Goal: Use online tool/utility: Utilize a website feature to perform a specific function

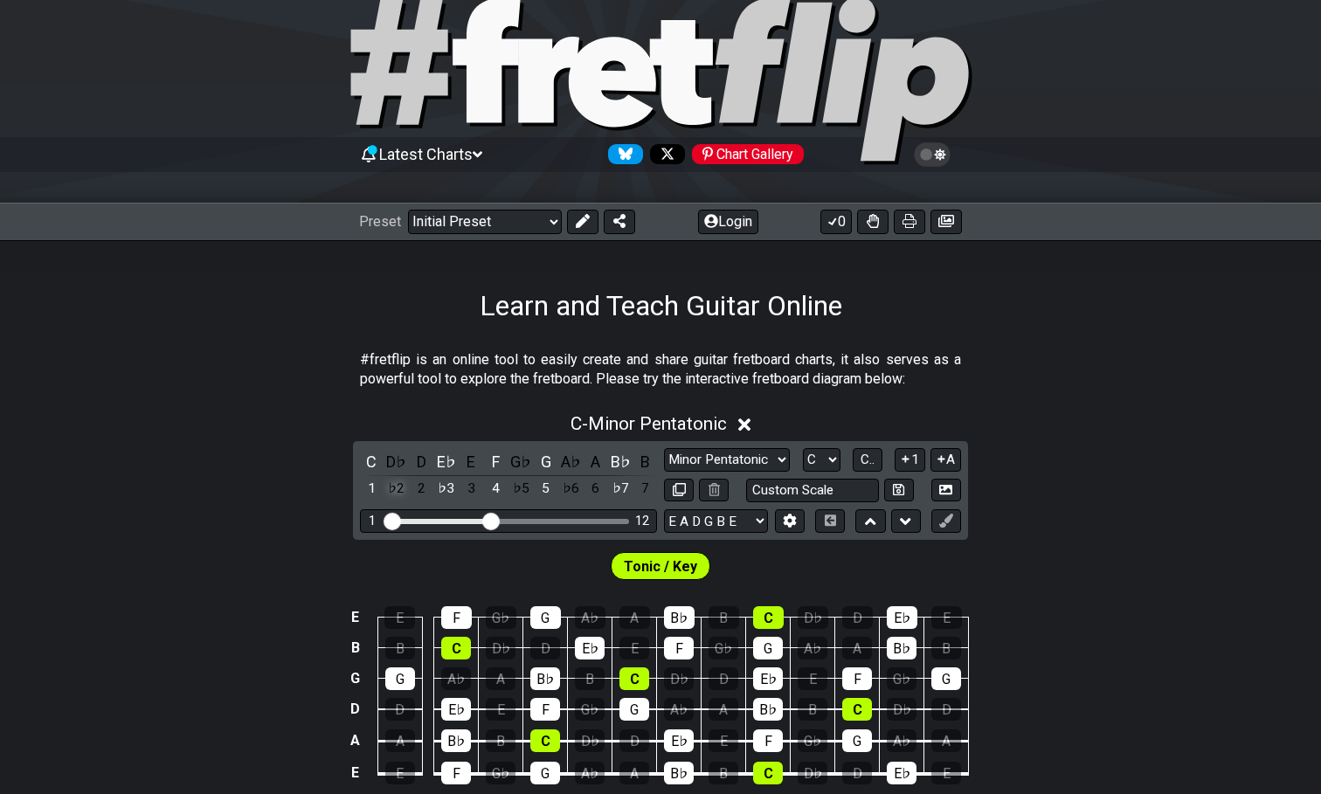
scroll to position [52, 0]
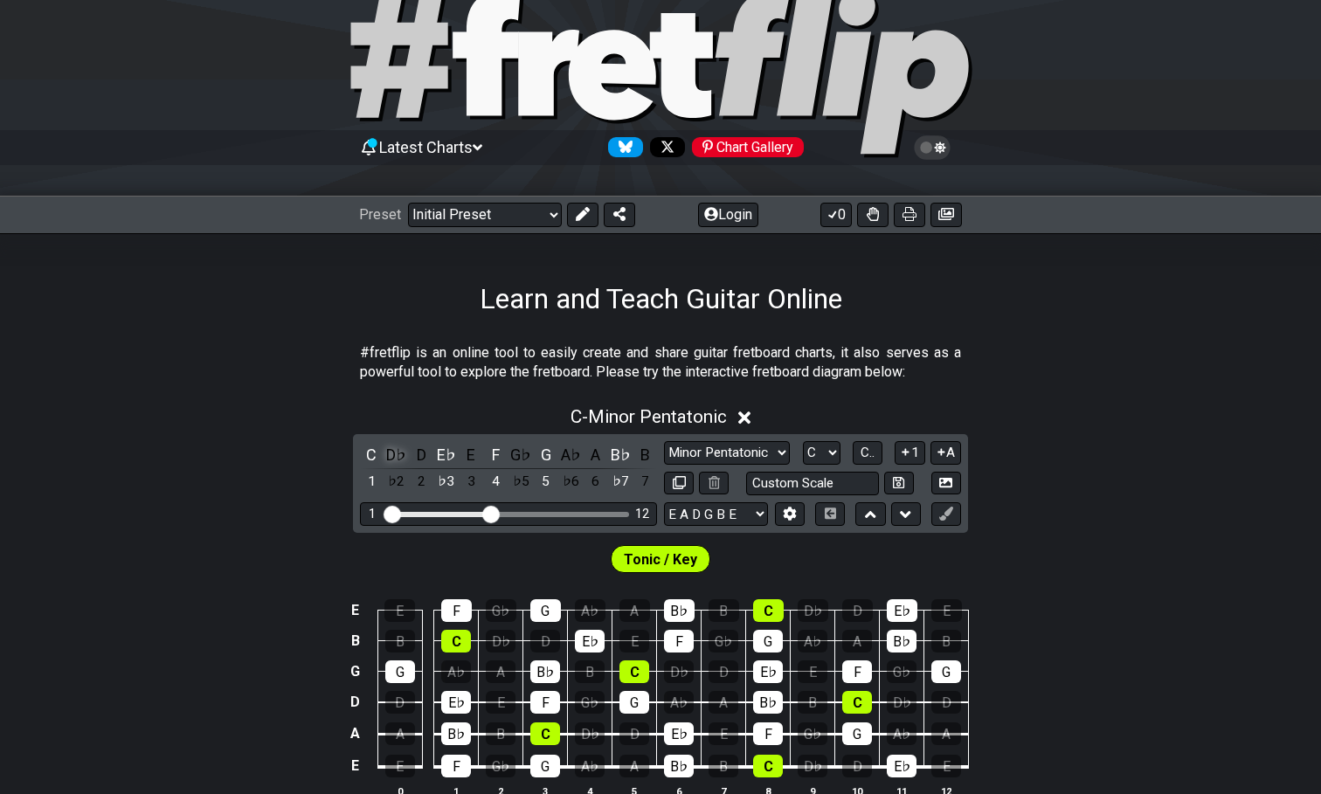
click at [397, 455] on div "D♭" at bounding box center [396, 455] width 23 height 24
click at [471, 248] on div "Learn and Teach Guitar Online" at bounding box center [660, 274] width 1321 height 82
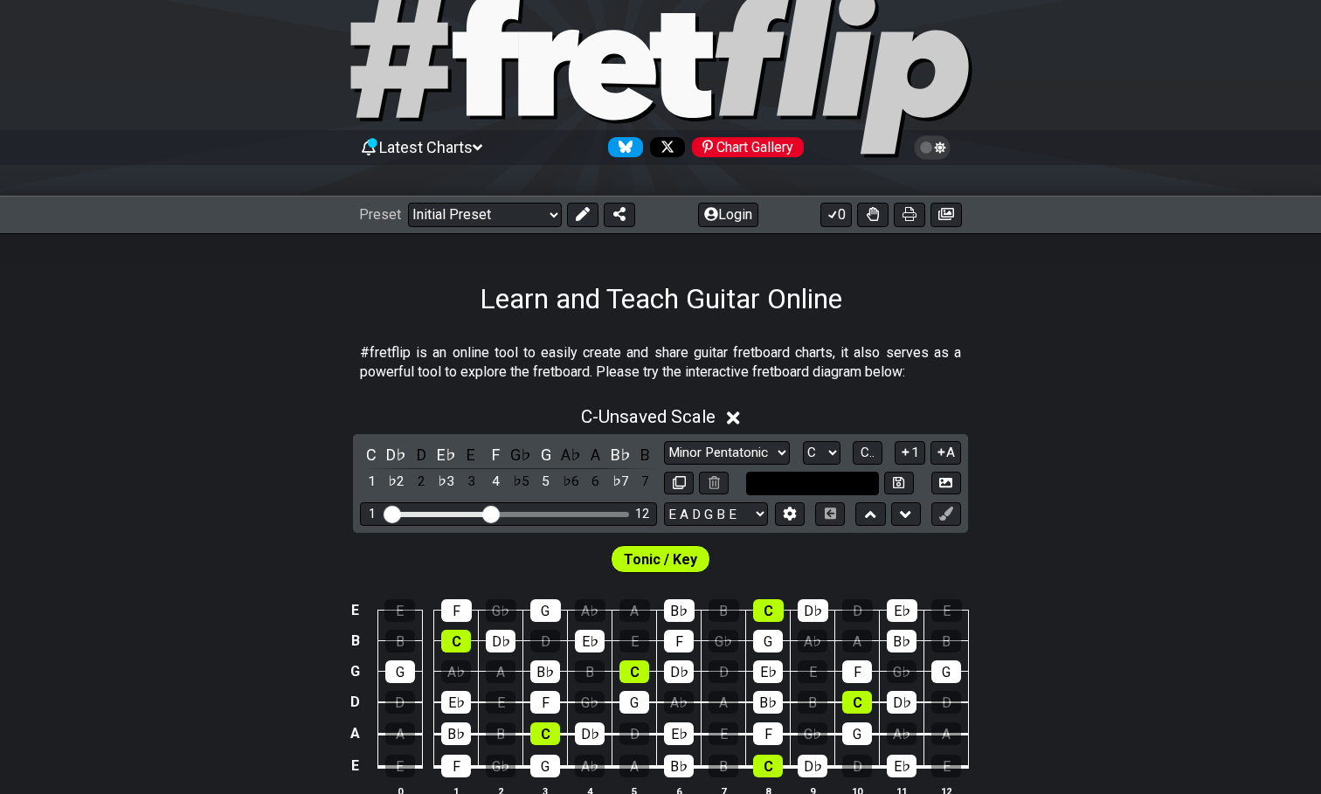
click at [830, 475] on input "text" at bounding box center [812, 484] width 133 height 24
type input "Custom Scale"
click at [823, 454] on select "A♭ A A♯ B♭ B C C♯ D♭ D D♯ E♭ E F F♯ G♭ G G♯" at bounding box center [822, 453] width 38 height 24
click at [869, 451] on span "C.." at bounding box center [868, 453] width 14 height 16
click at [869, 451] on span "1..7" at bounding box center [866, 453] width 21 height 16
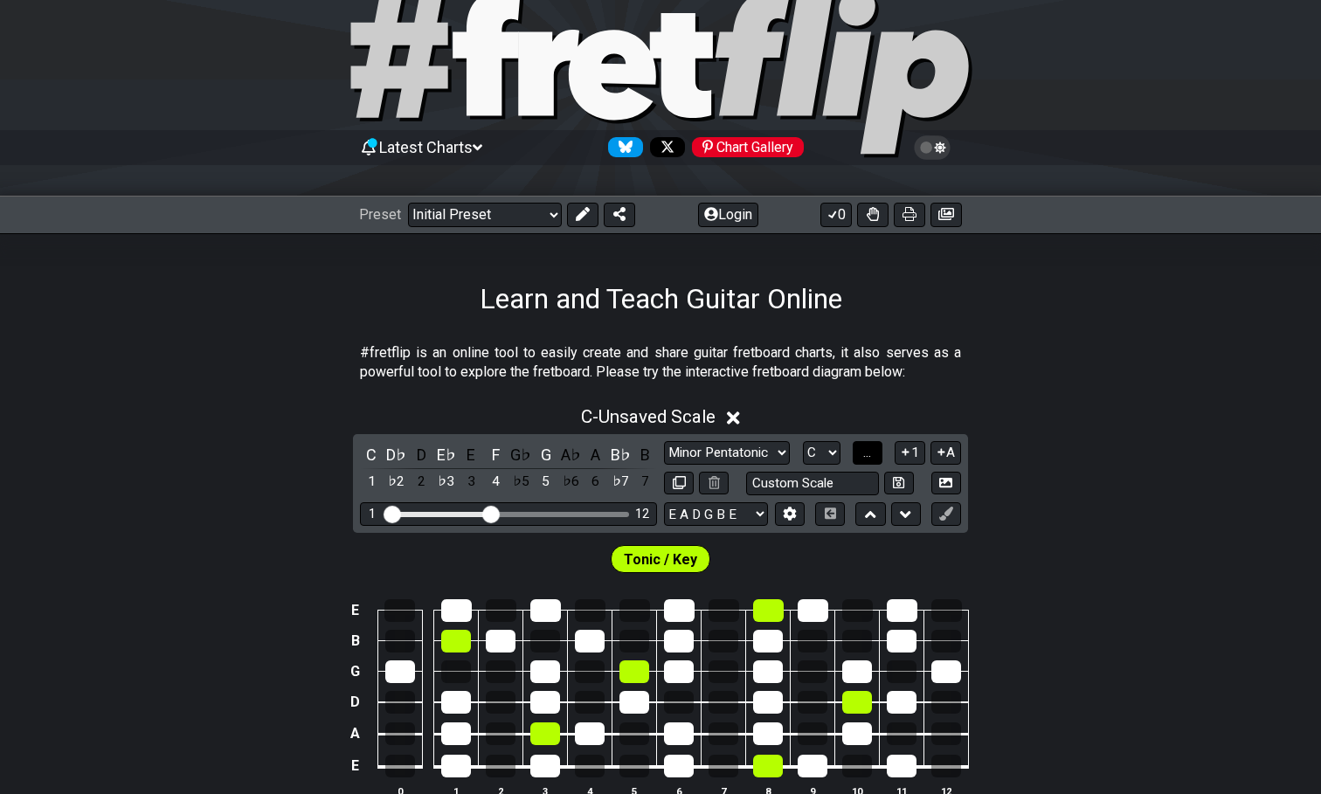
click at [869, 451] on span "..." at bounding box center [867, 453] width 8 height 16
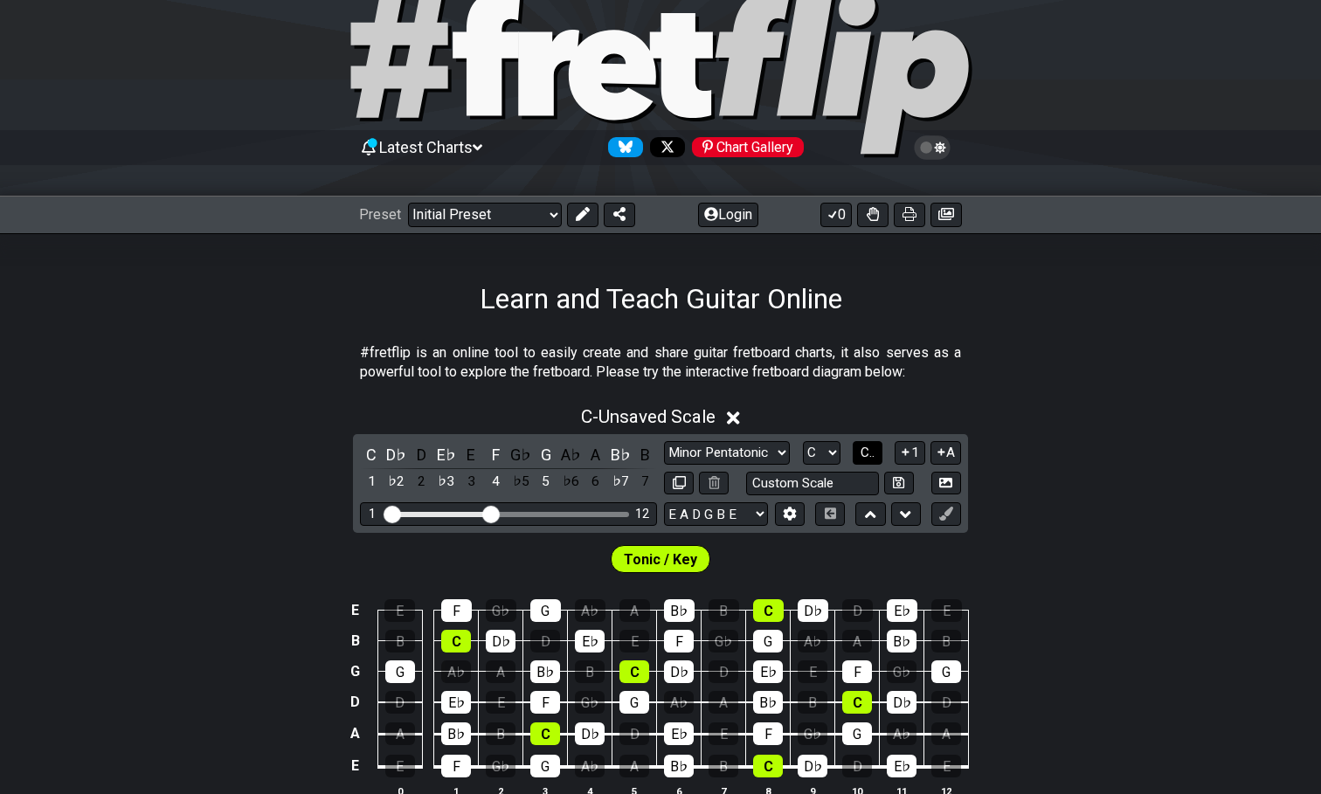
click at [869, 452] on span "C.." at bounding box center [868, 453] width 14 height 16
click at [869, 452] on span "1..7" at bounding box center [866, 453] width 21 height 16
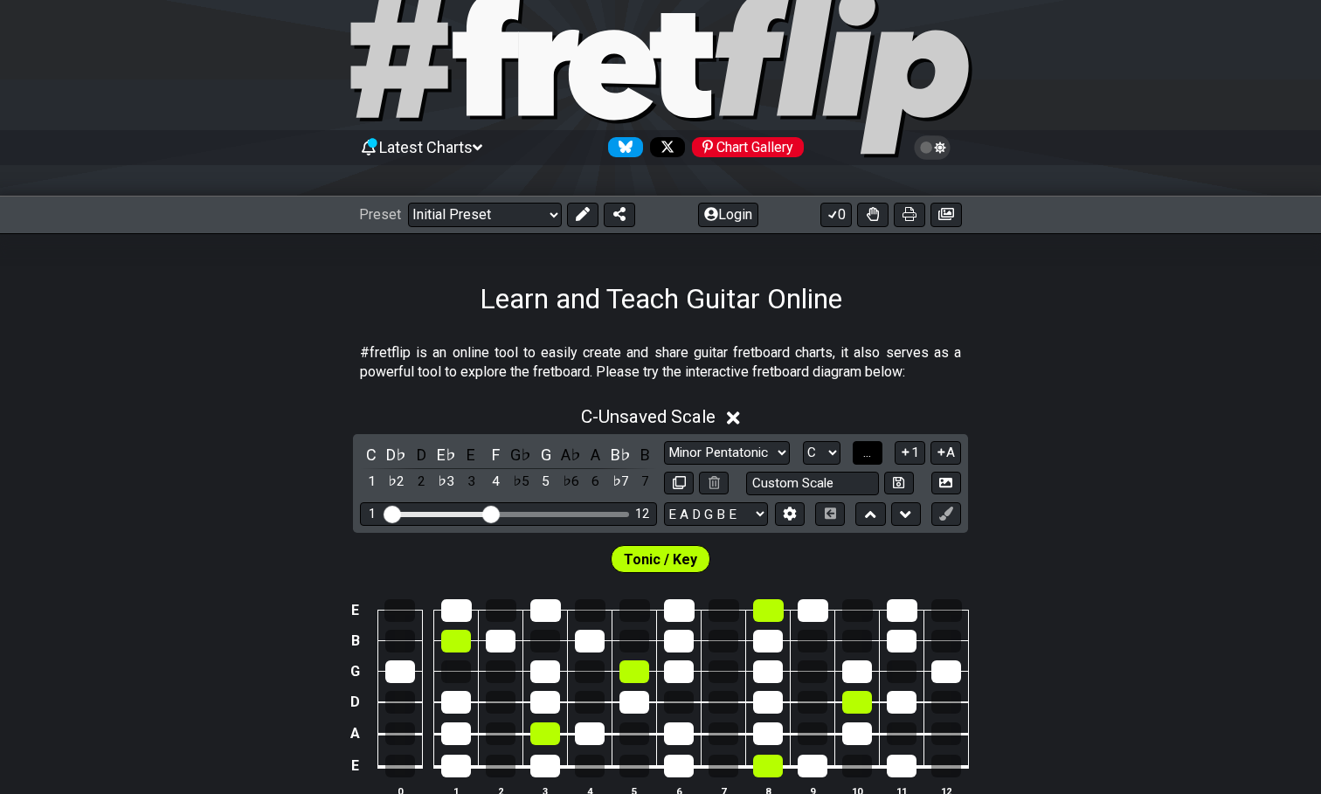
click at [869, 452] on span "..." at bounding box center [867, 453] width 8 height 16
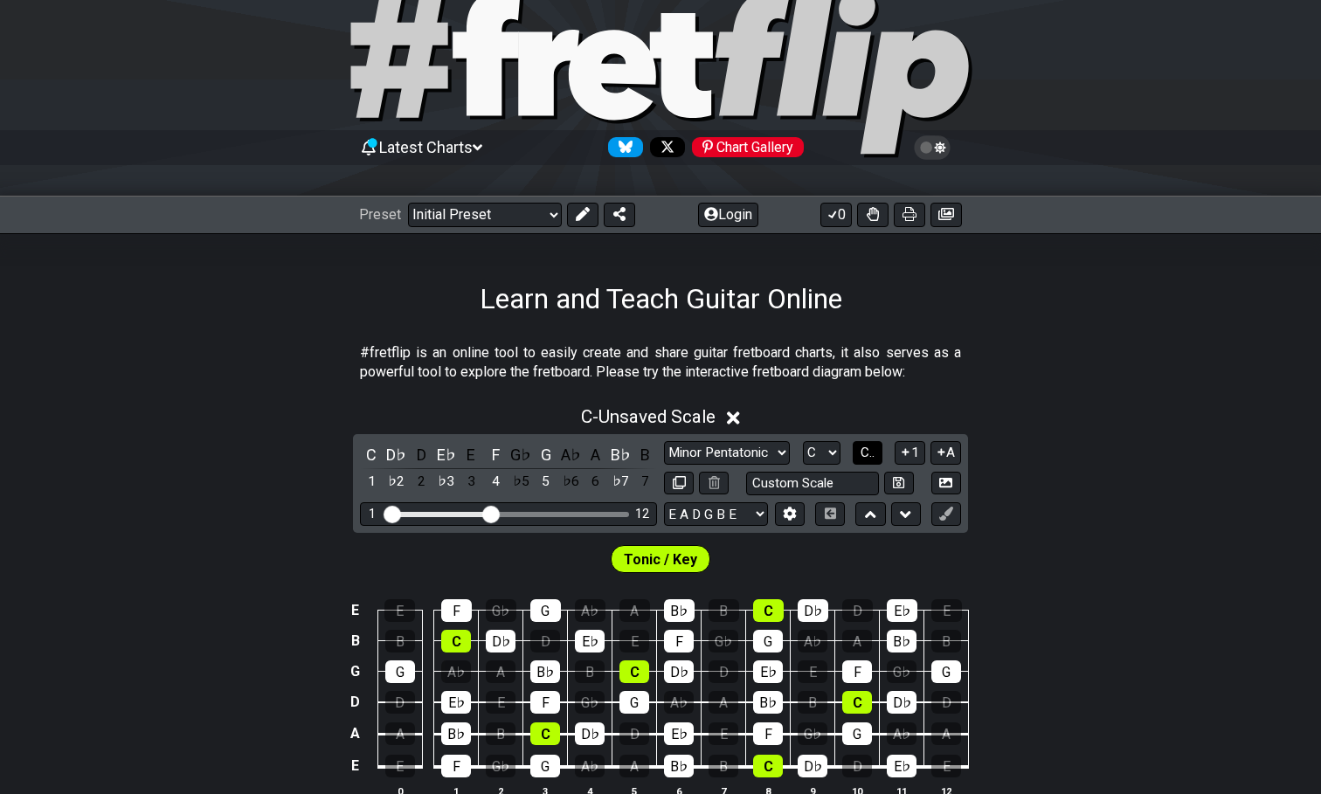
click at [869, 453] on span "C.." at bounding box center [868, 453] width 14 height 16
click at [869, 453] on span "1..7" at bounding box center [866, 453] width 21 height 16
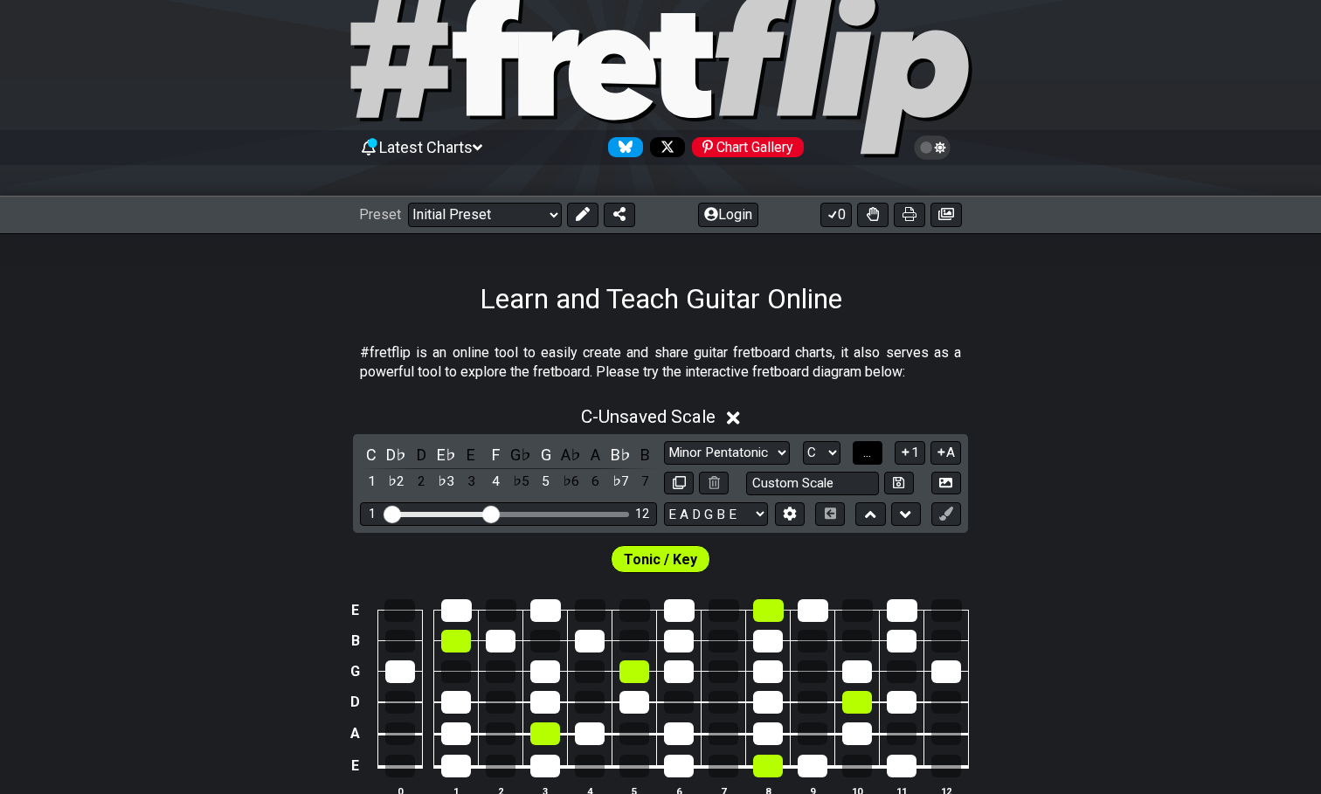
click at [869, 453] on span "..." at bounding box center [867, 453] width 8 height 16
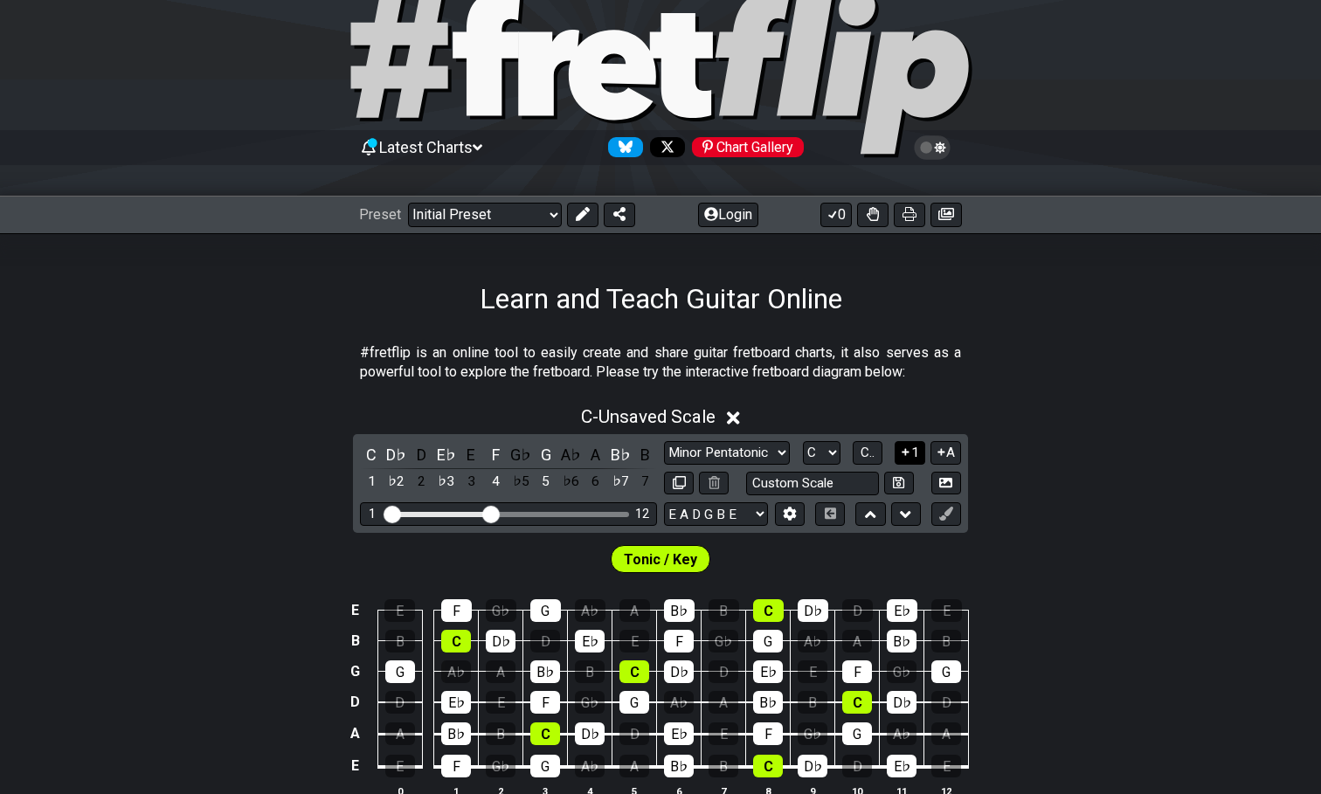
click at [910, 458] on icon at bounding box center [905, 452] width 17 height 13
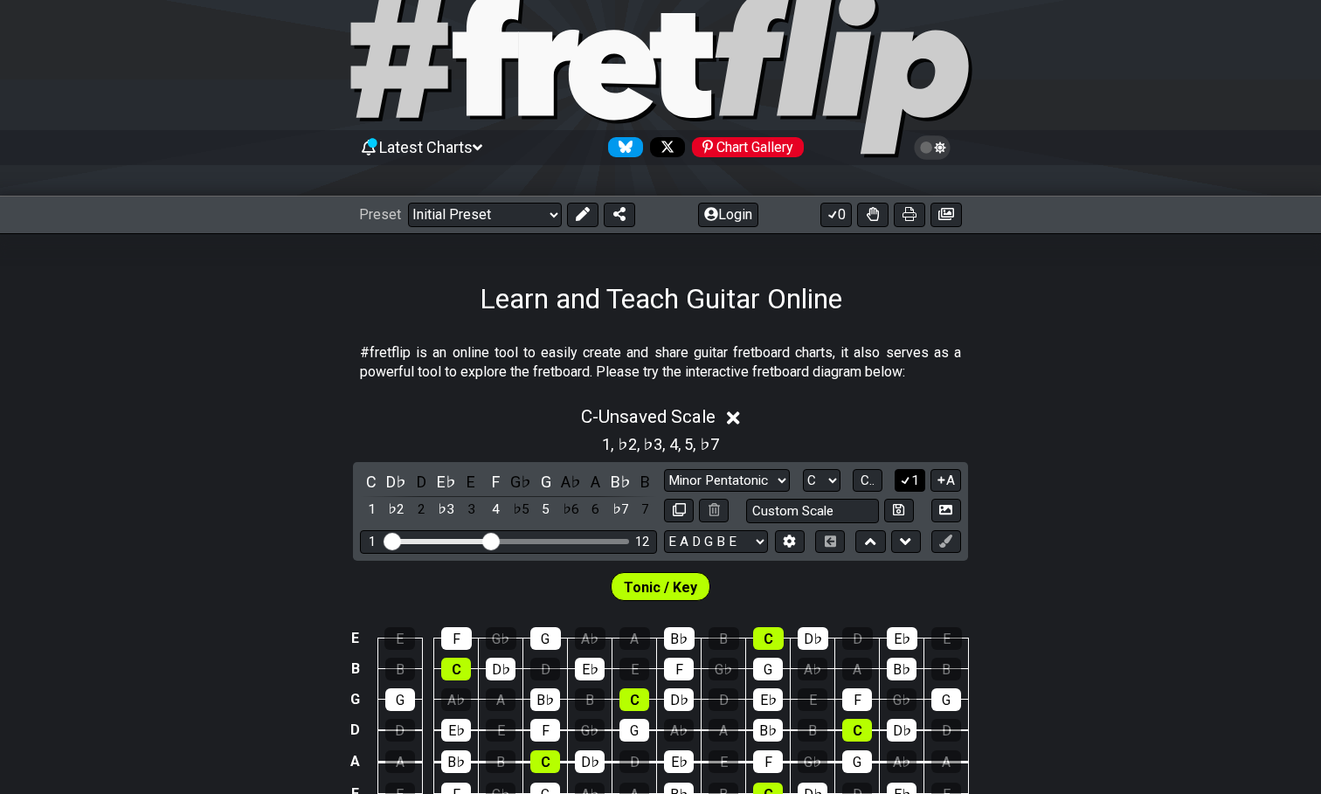
click at [911, 469] on button "1" at bounding box center [910, 481] width 30 height 24
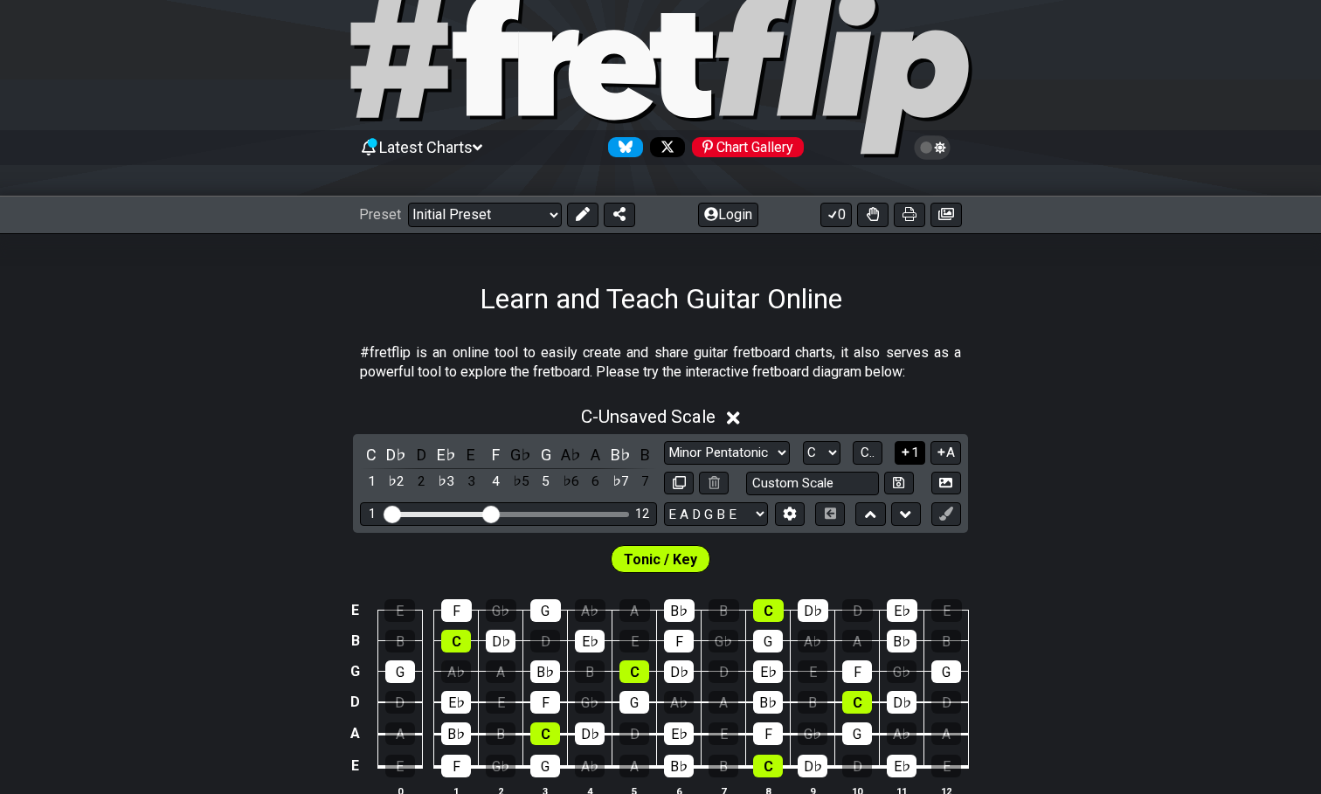
click at [909, 452] on icon at bounding box center [906, 452] width 7 height 7
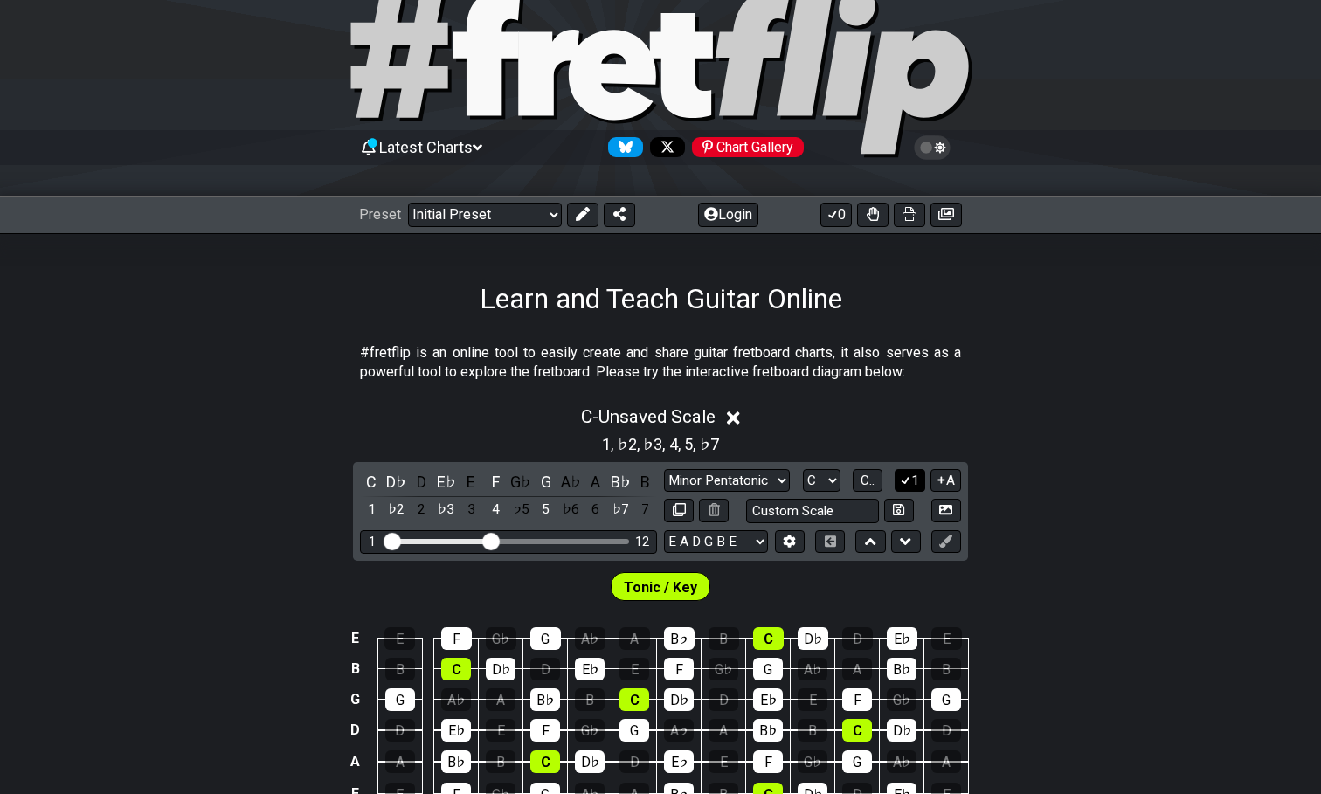
click at [911, 478] on button "1" at bounding box center [910, 481] width 30 height 24
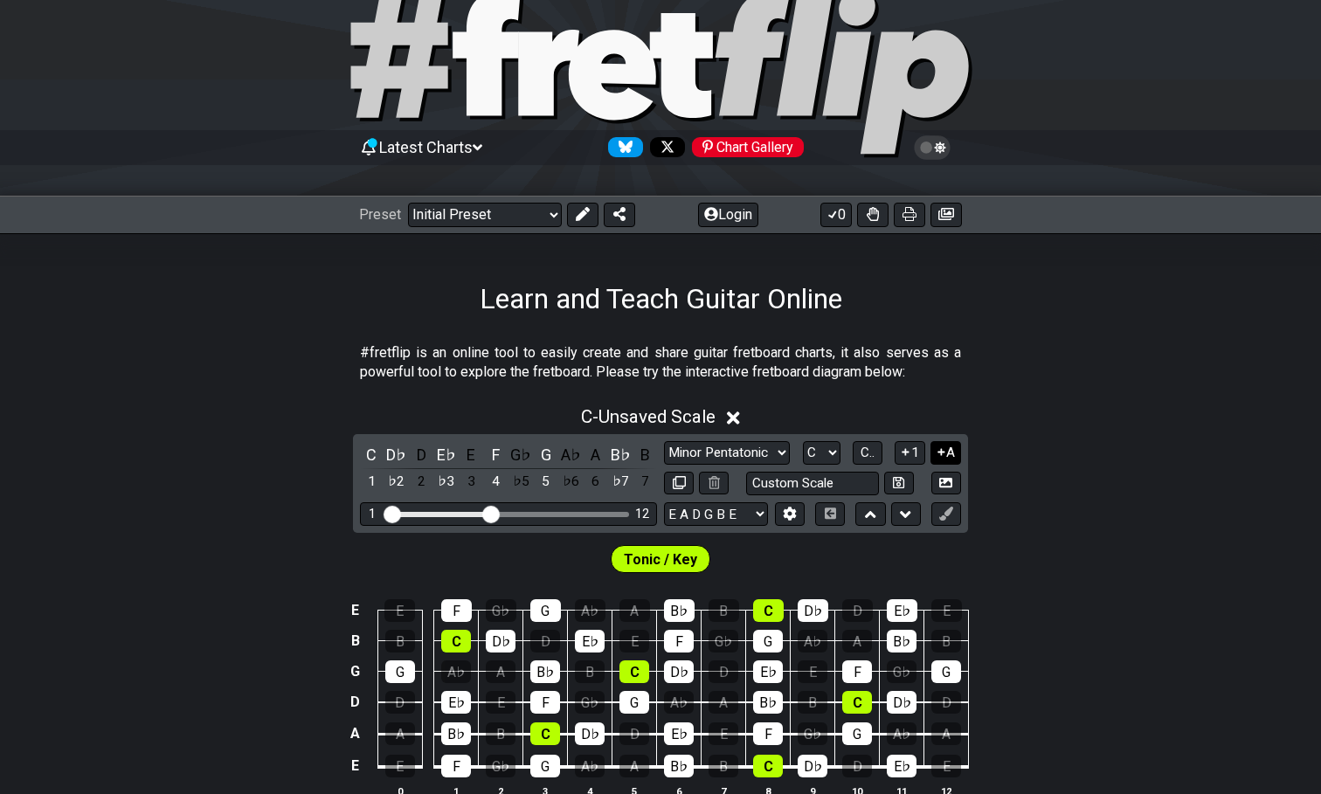
click at [943, 459] on button "A" at bounding box center [946, 453] width 31 height 24
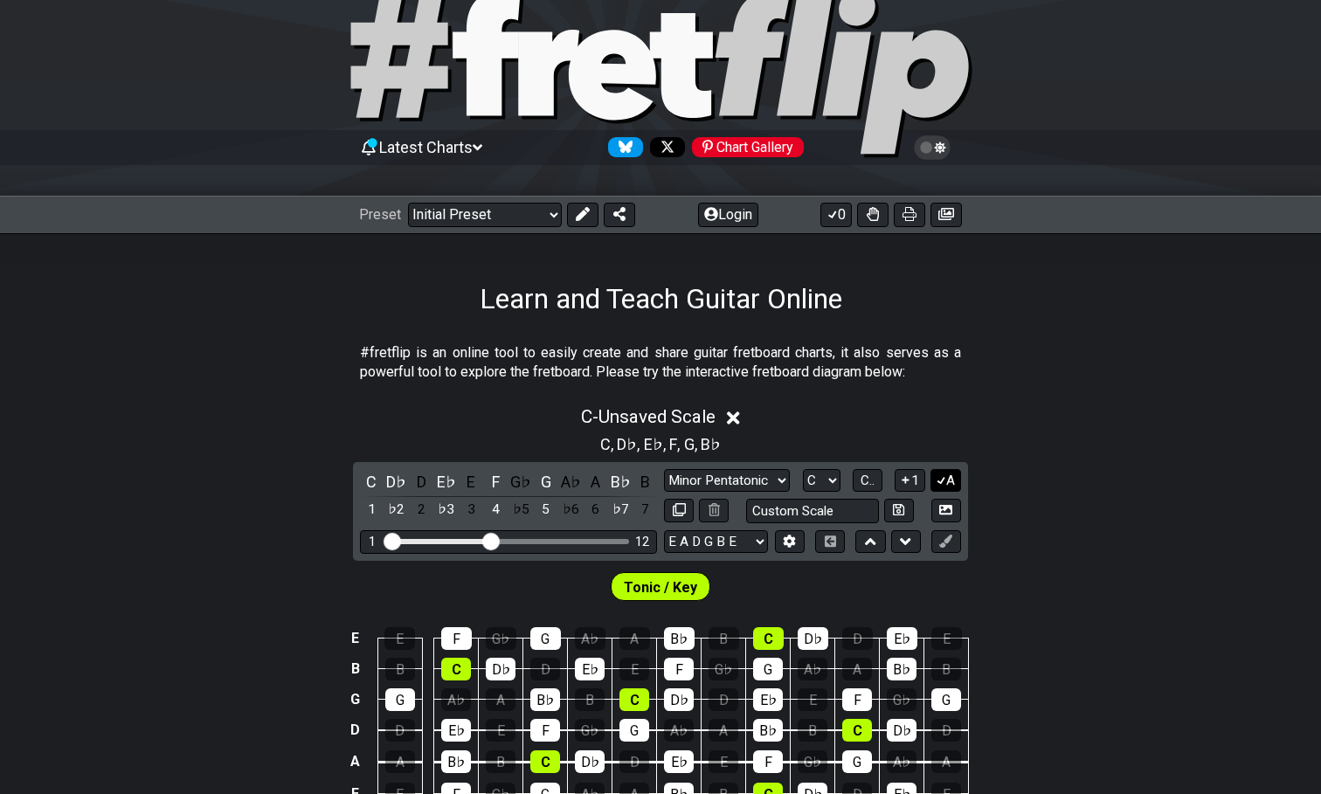
click at [952, 481] on button "A" at bounding box center [946, 481] width 31 height 24
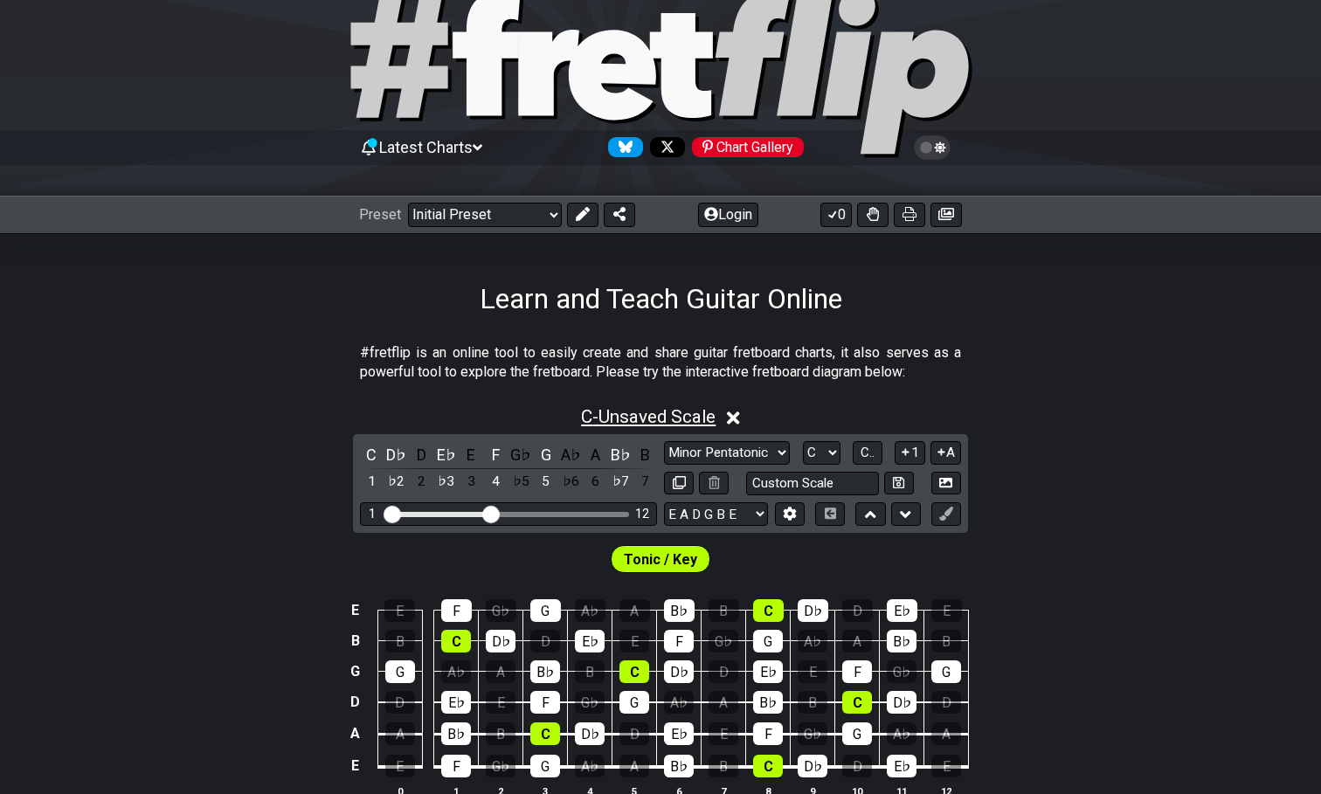
click at [588, 416] on span "C - Unsaved Scale" at bounding box center [648, 416] width 135 height 21
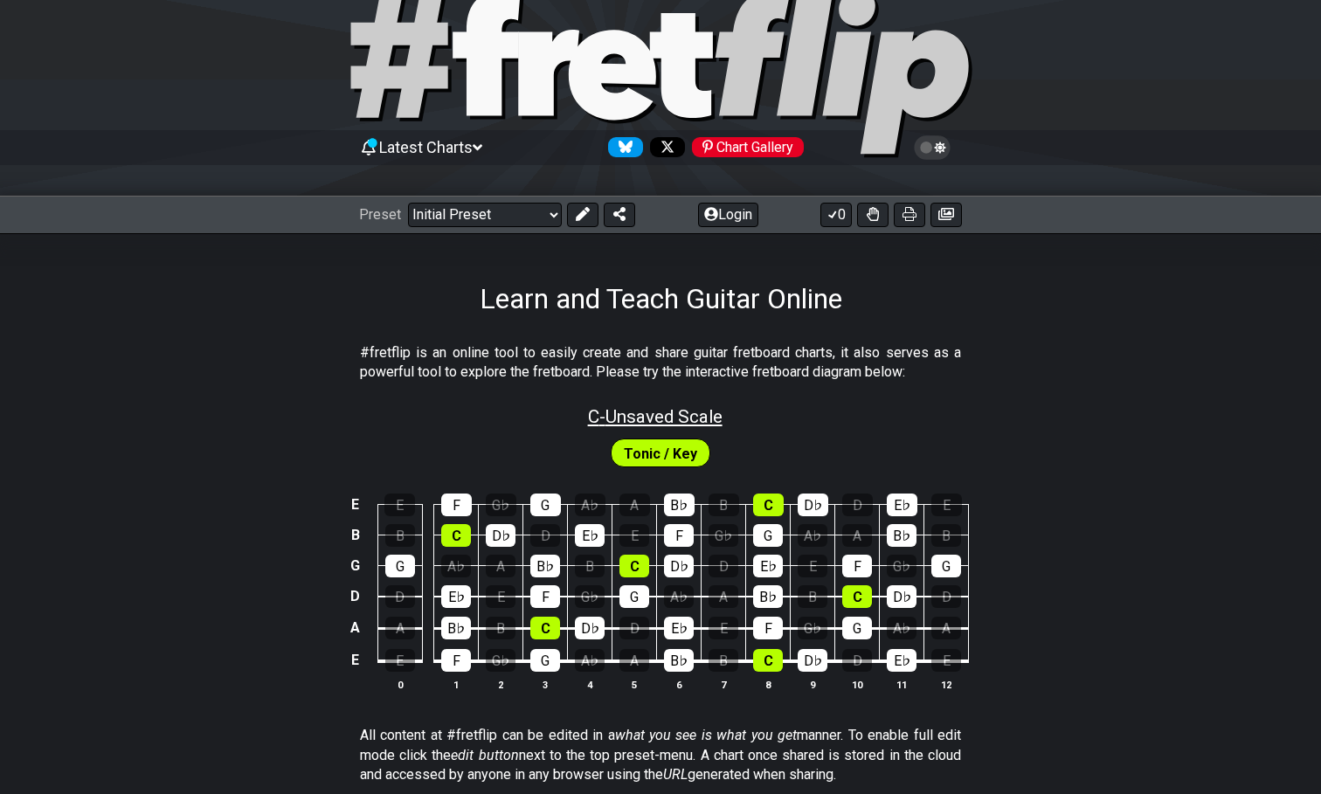
click at [680, 421] on span "C - Unsaved Scale" at bounding box center [655, 416] width 135 height 21
select select "C"
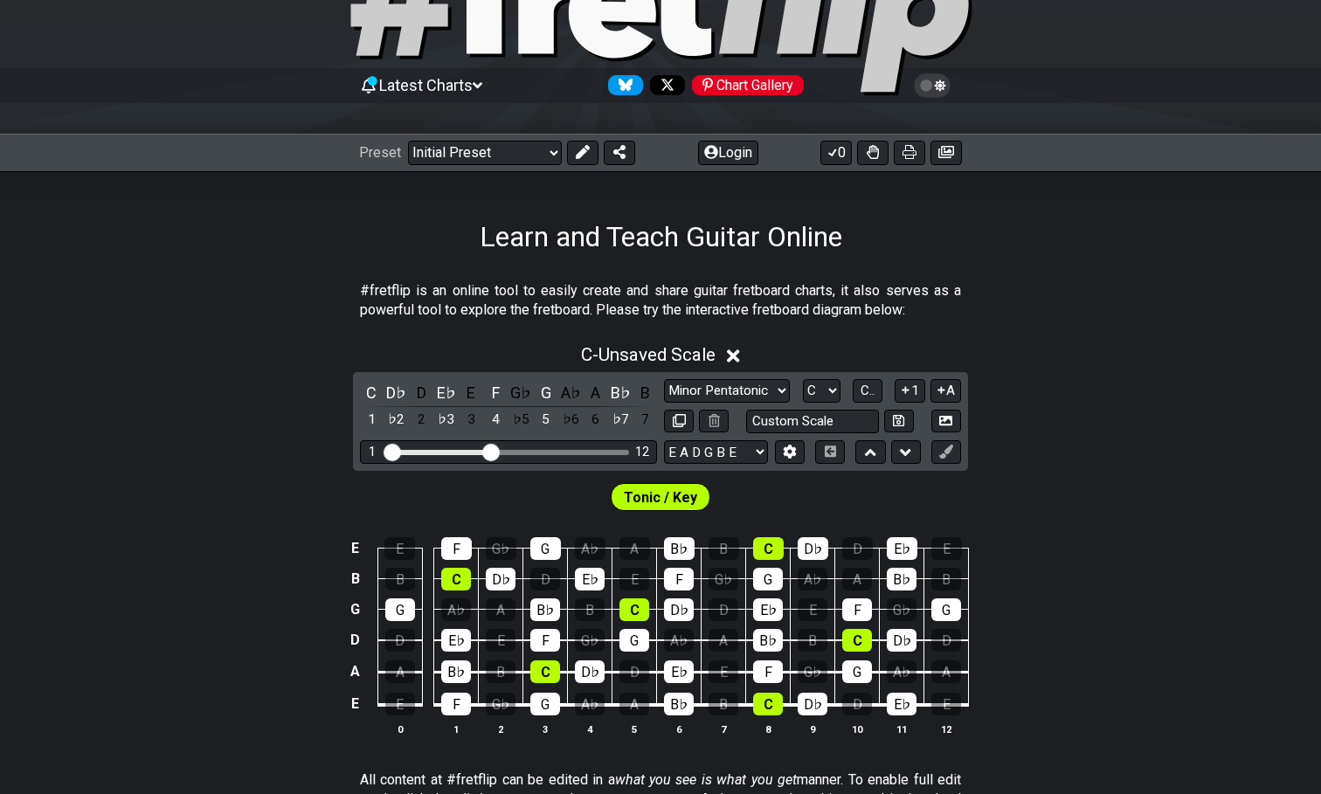
scroll to position [113, 0]
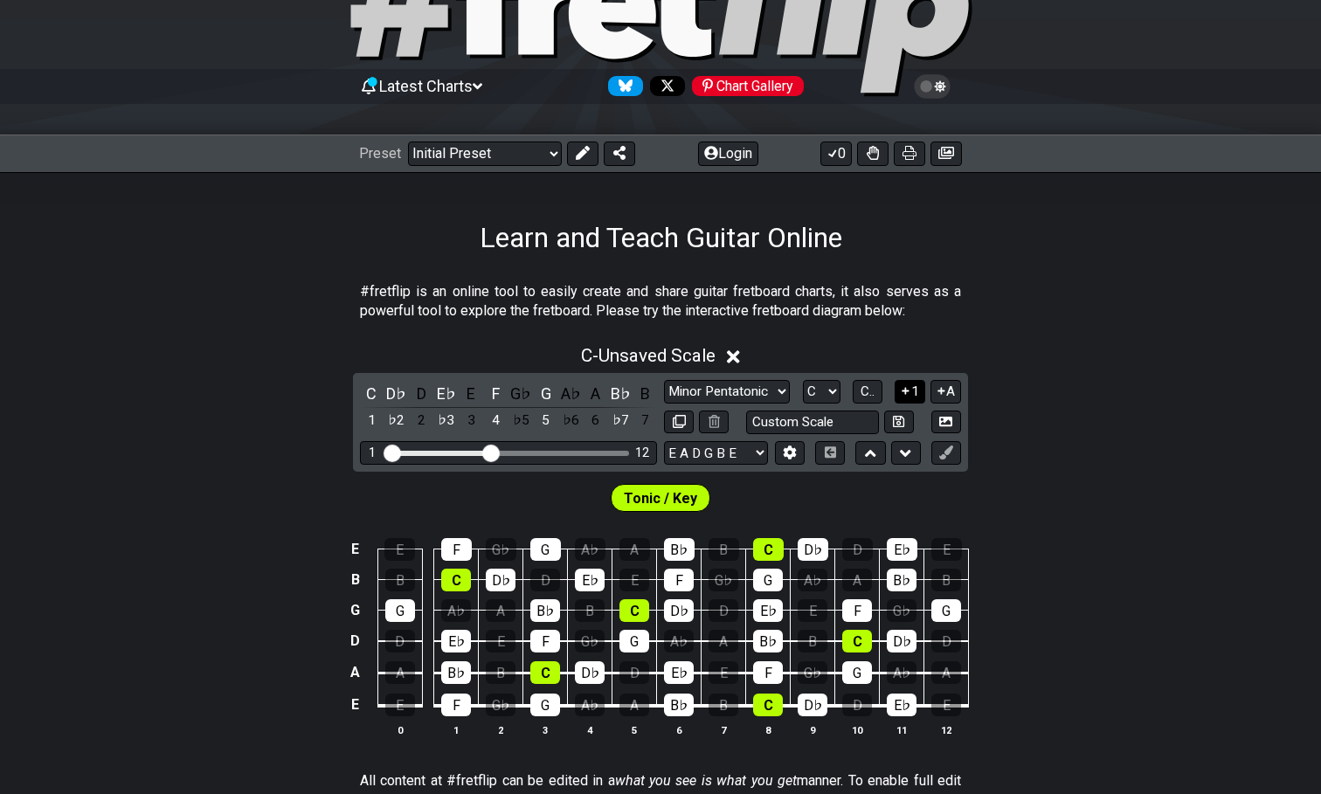
click at [900, 390] on icon at bounding box center [905, 390] width 17 height 13
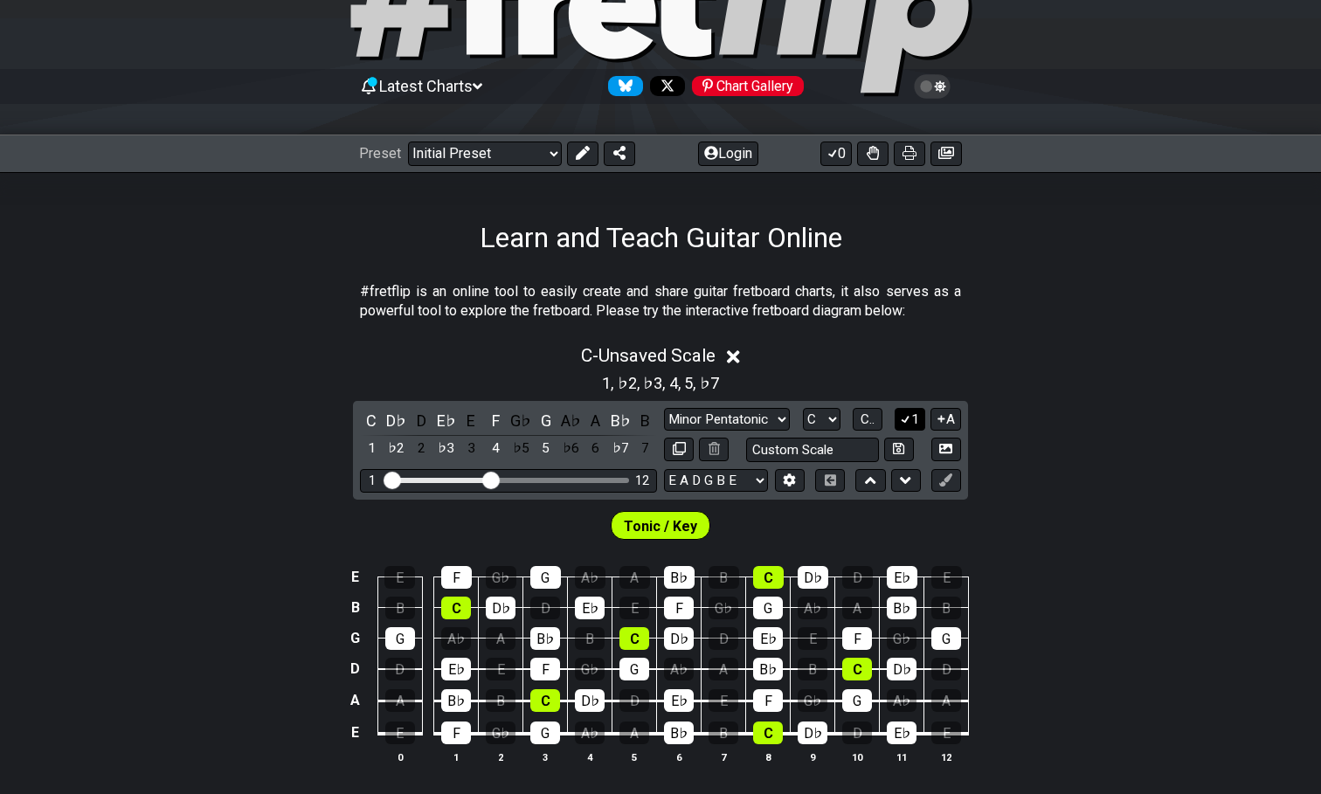
click at [915, 417] on button "1" at bounding box center [910, 420] width 30 height 24
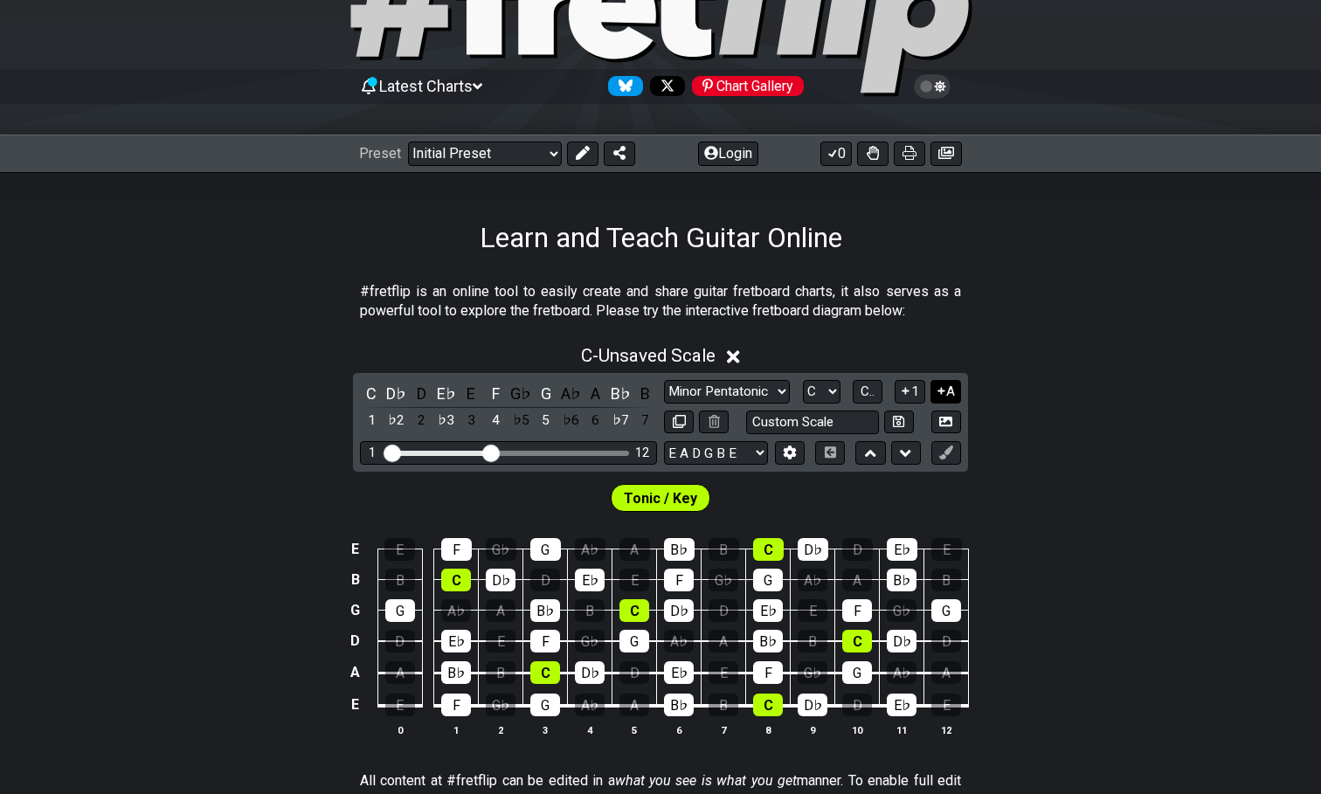
click at [935, 385] on icon at bounding box center [941, 390] width 17 height 13
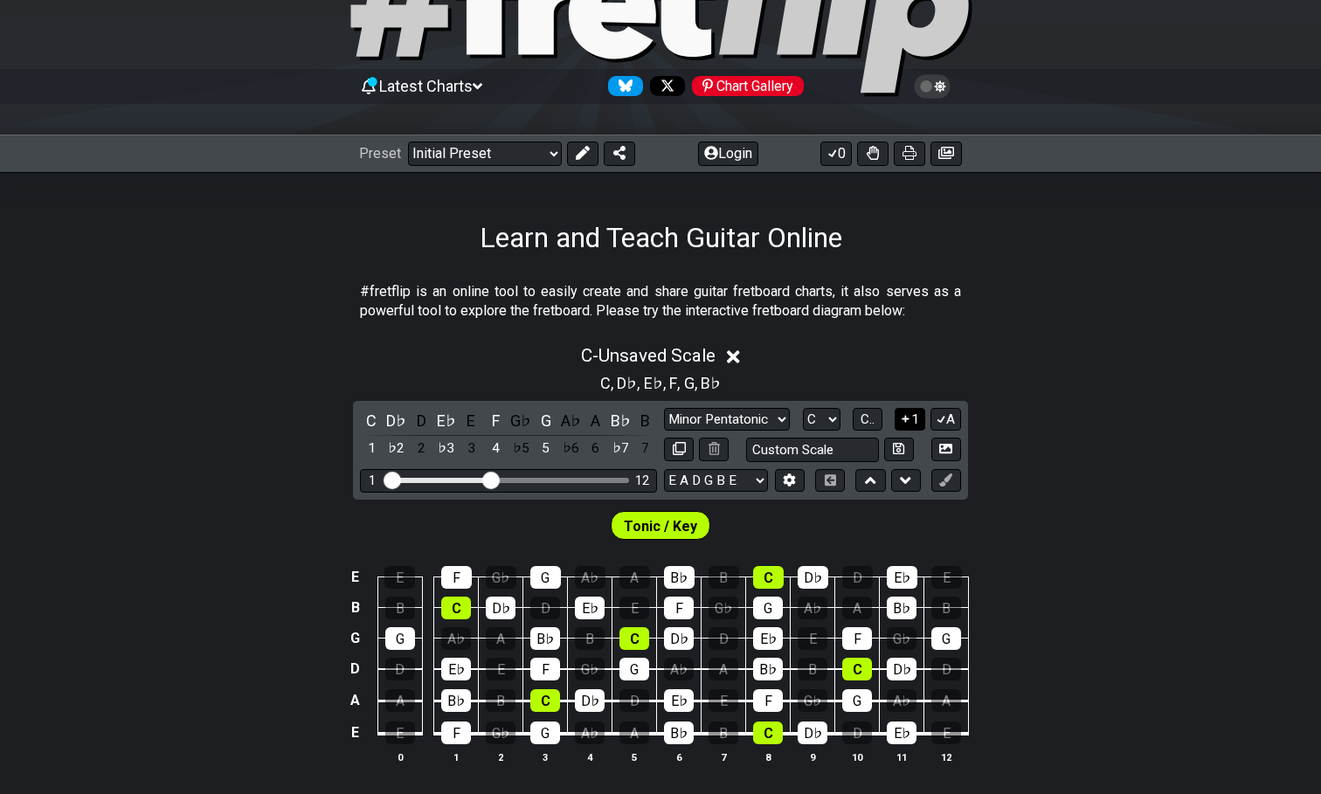
click at [915, 412] on button "1" at bounding box center [910, 420] width 30 height 24
click at [917, 413] on button "1" at bounding box center [910, 420] width 30 height 24
click at [938, 413] on icon at bounding box center [941, 418] width 17 height 13
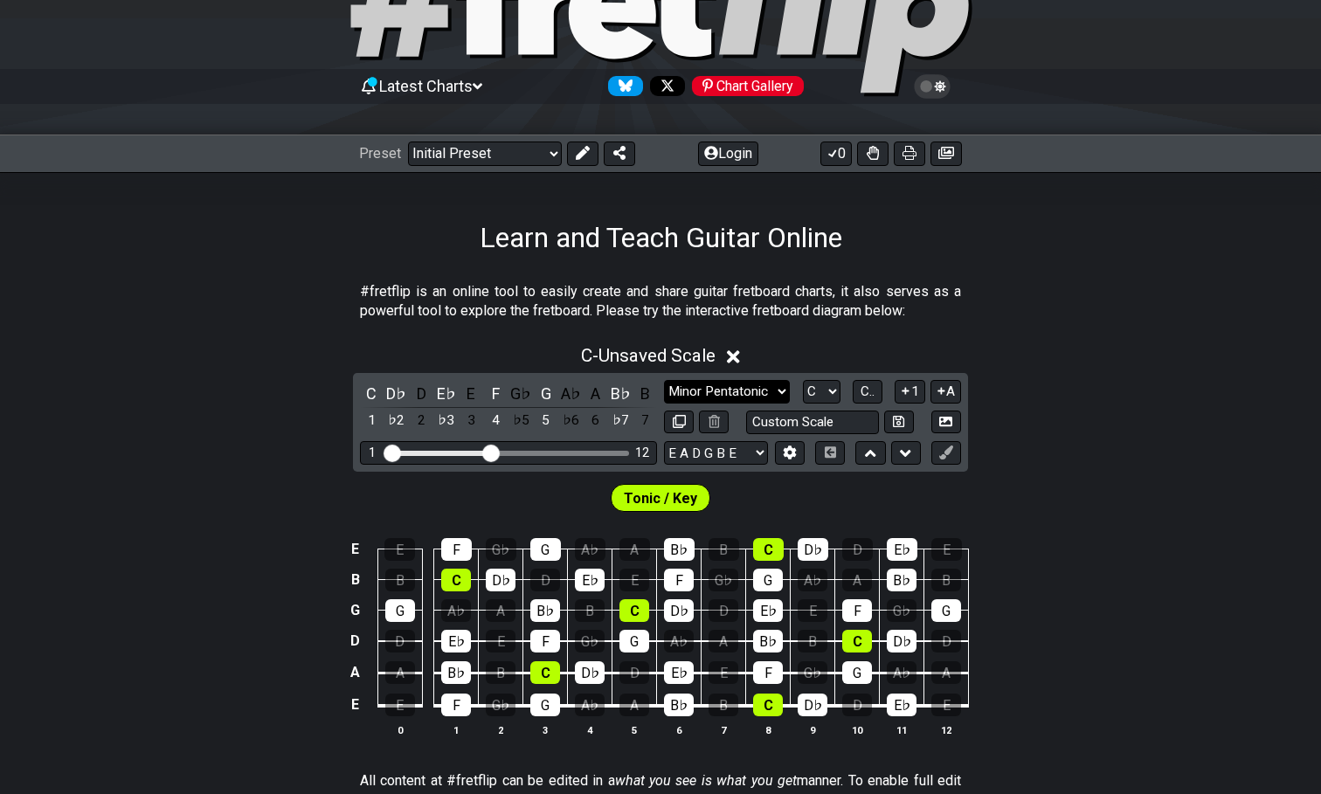
click at [751, 388] on select "Minor Pentatonic Click to edit Minor Pentatonic Major Pentatonic Minor Blues Ma…" at bounding box center [727, 392] width 126 height 24
select select "Minor Blues"
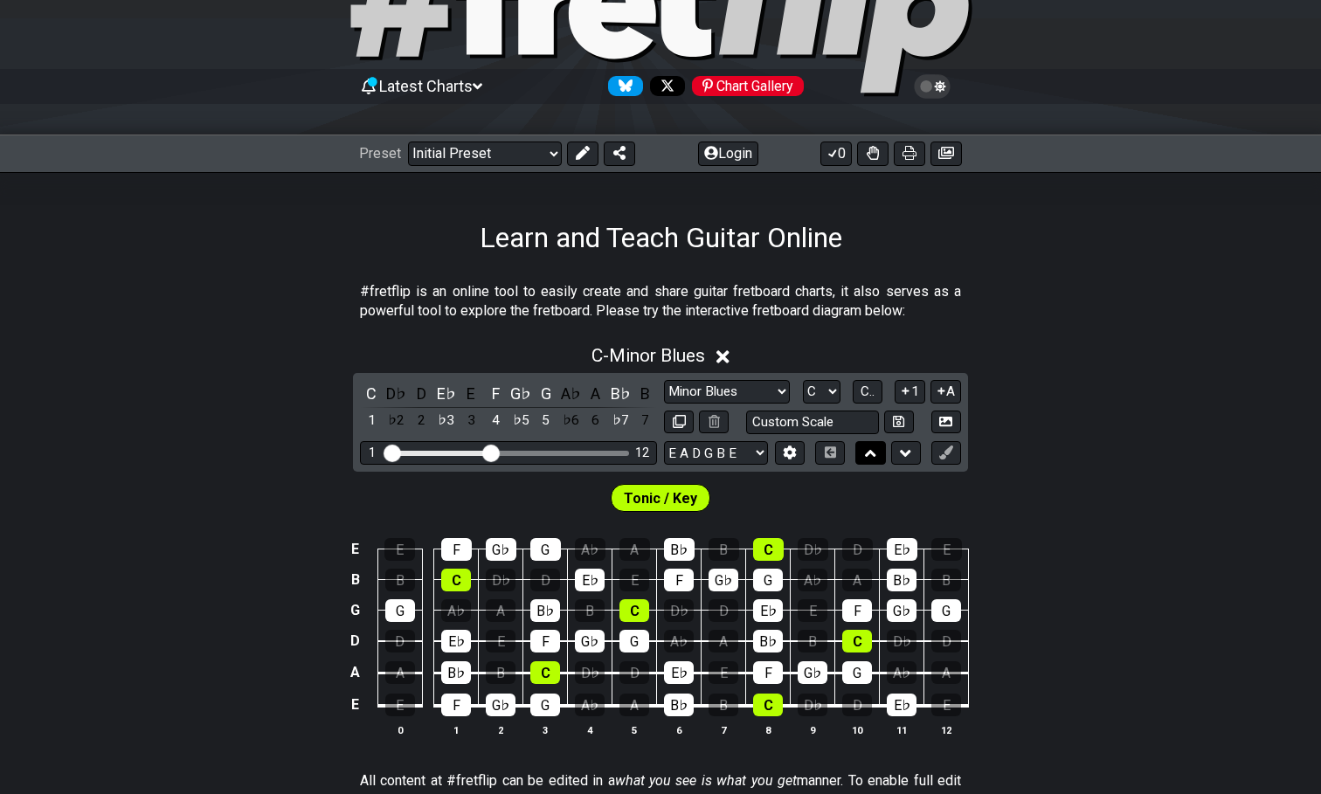
click at [878, 450] on button at bounding box center [870, 453] width 30 height 24
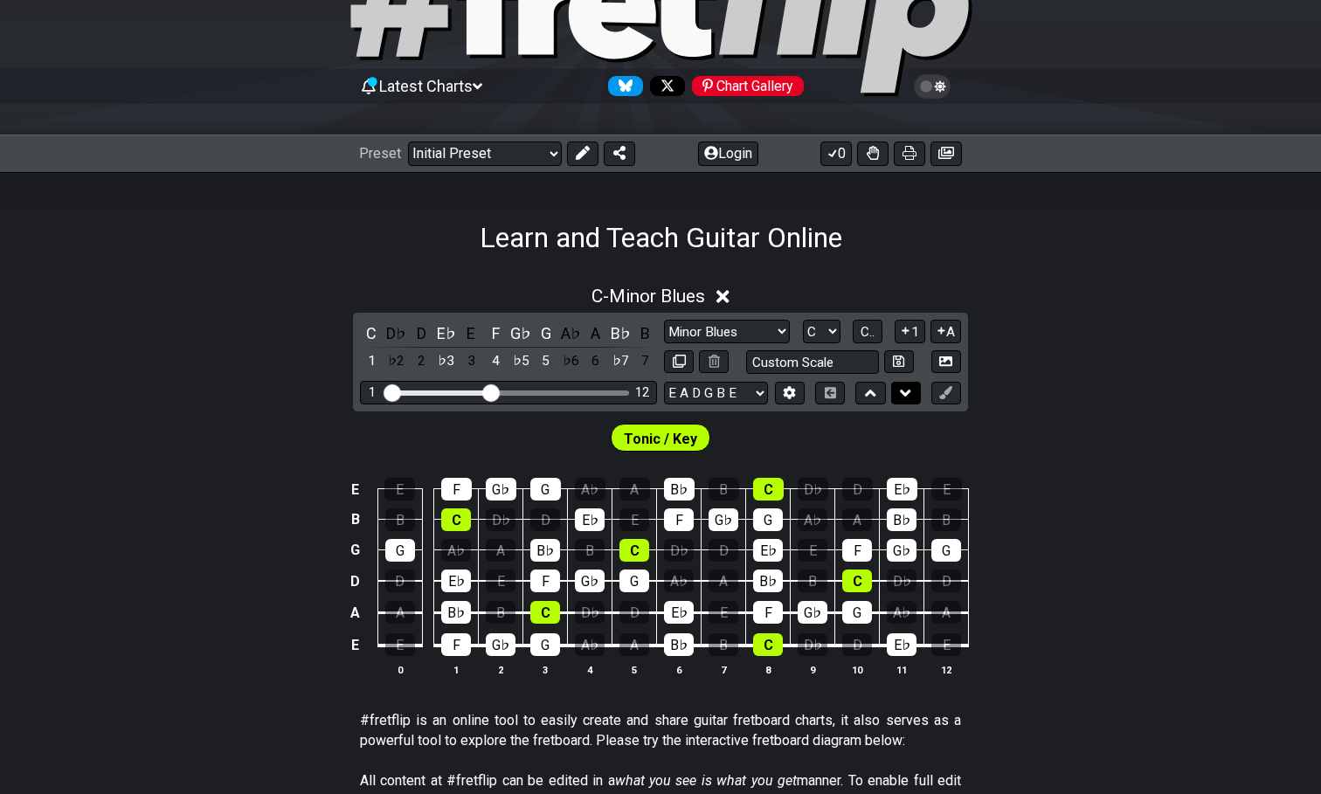
click at [892, 395] on button at bounding box center [906, 394] width 30 height 24
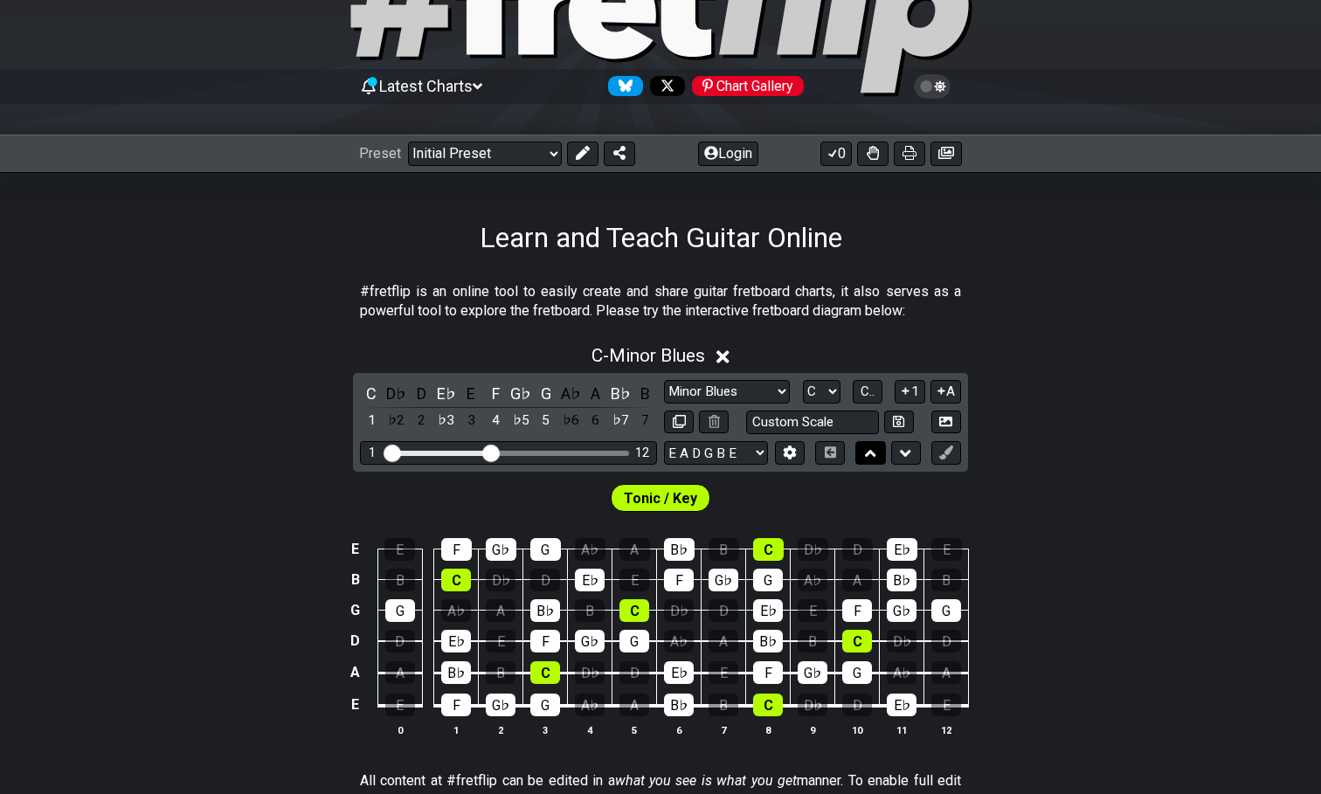
click at [869, 452] on icon at bounding box center [870, 453] width 11 height 7
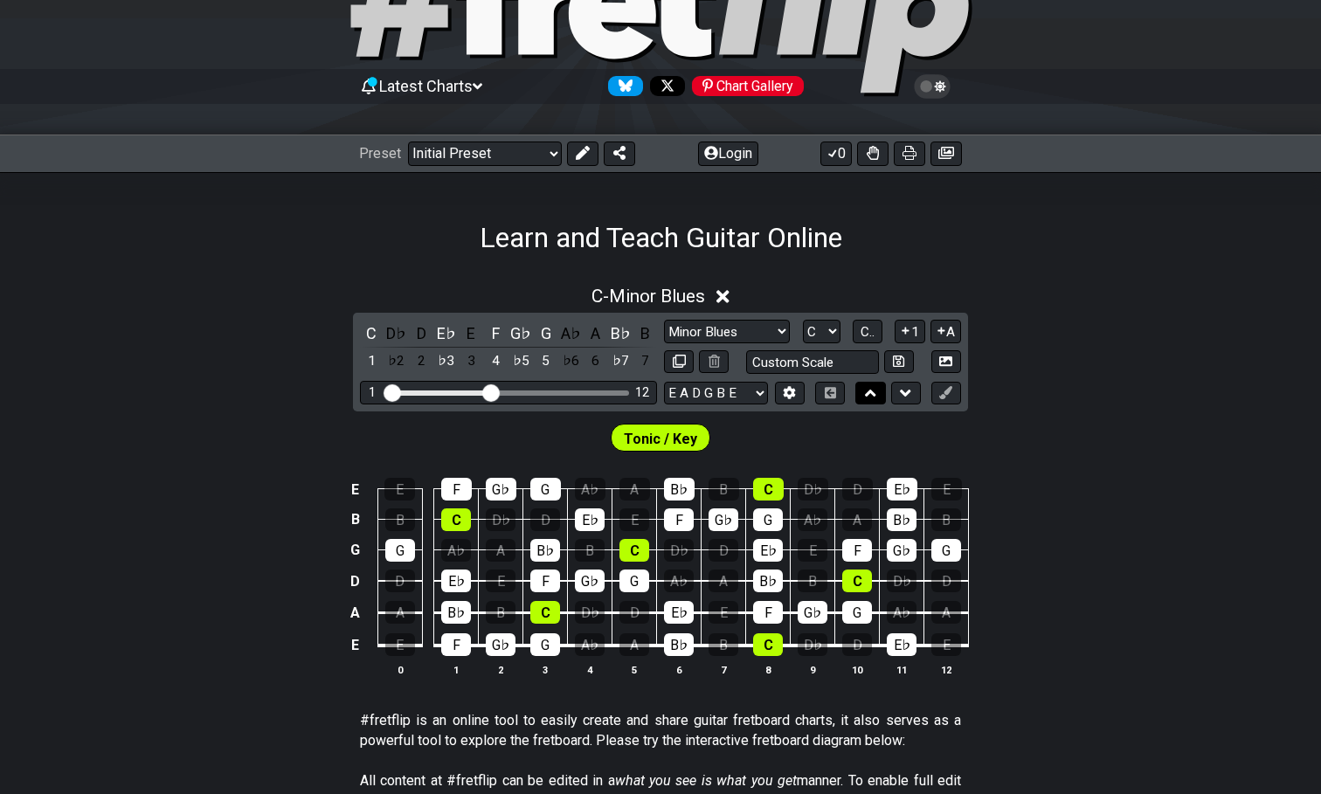
click at [866, 401] on button at bounding box center [870, 394] width 30 height 24
click at [866, 395] on icon at bounding box center [870, 393] width 11 height 7
click at [919, 396] on button at bounding box center [906, 394] width 30 height 24
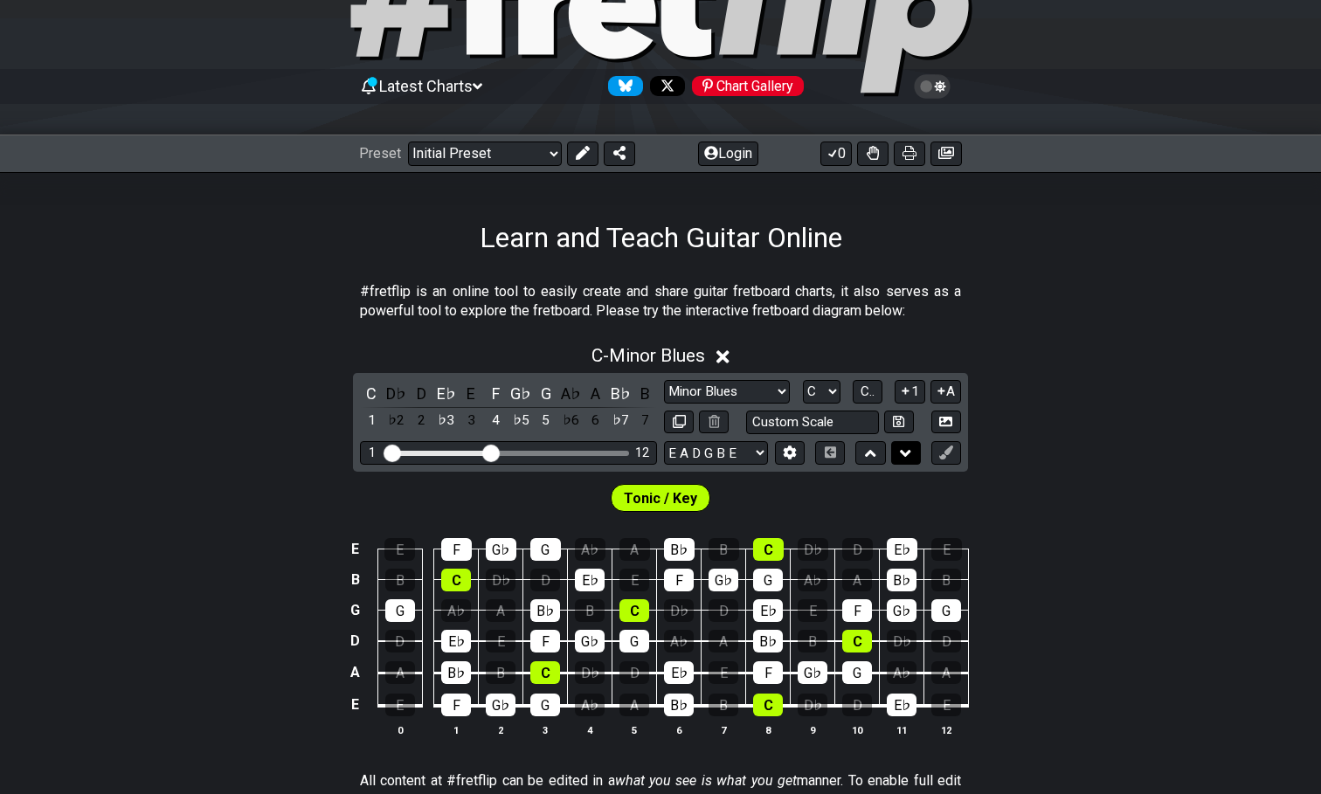
click at [911, 449] on button at bounding box center [906, 453] width 30 height 24
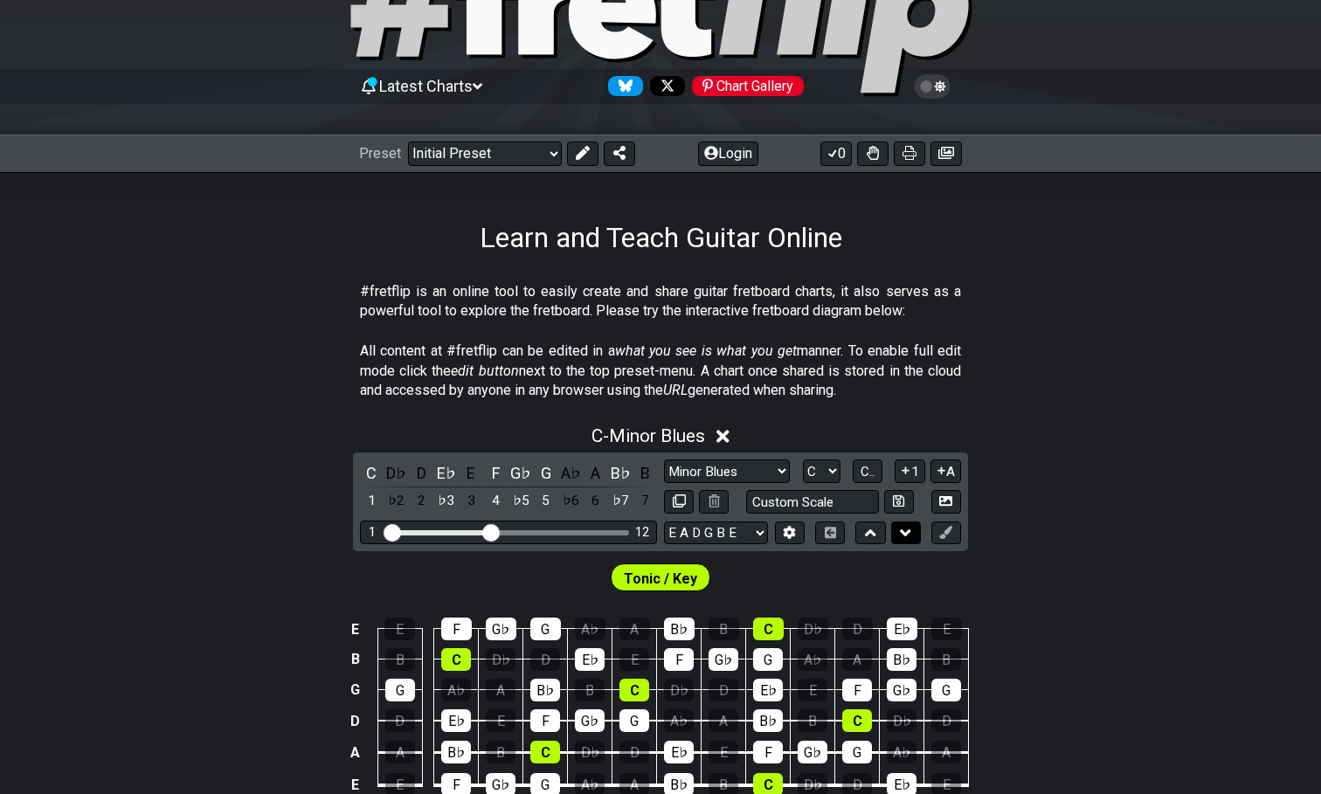
click at [900, 526] on icon at bounding box center [905, 532] width 11 height 17
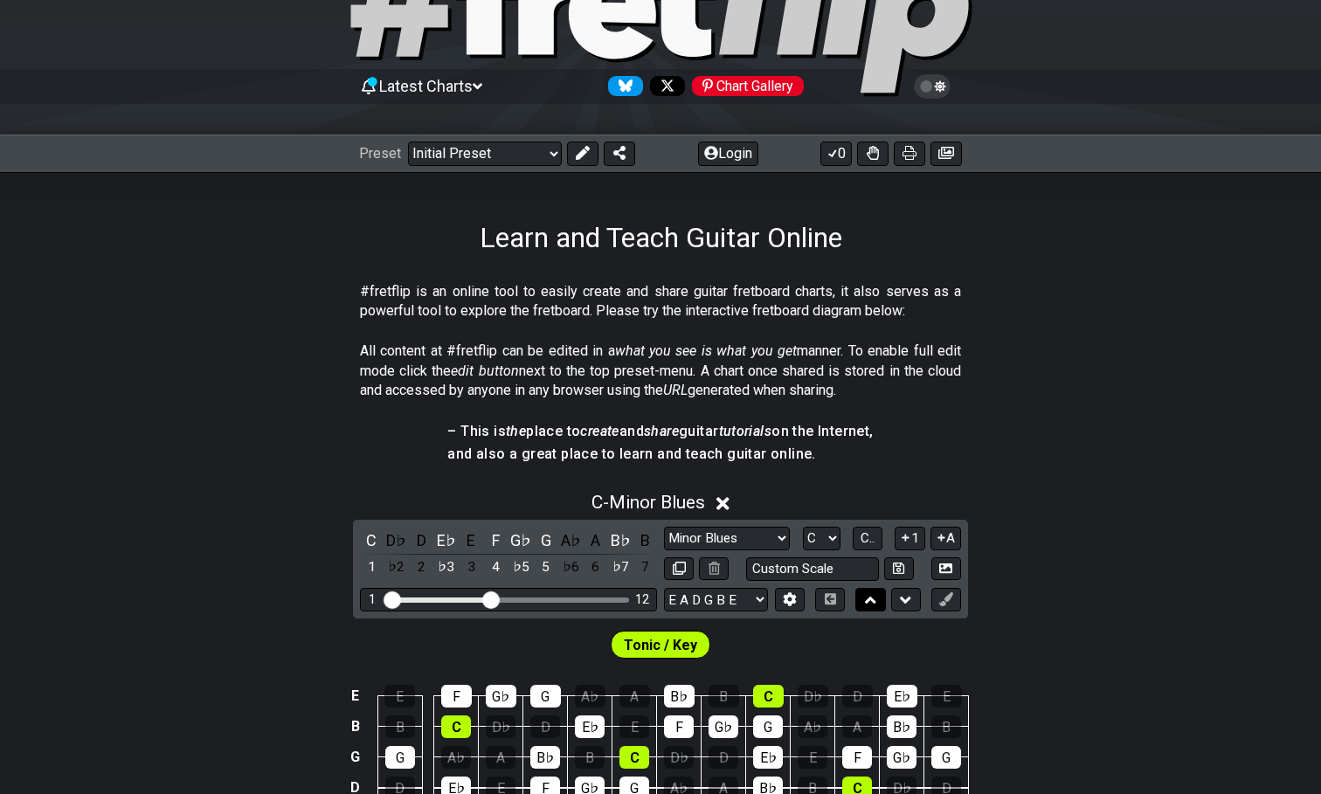
click at [862, 596] on button at bounding box center [870, 600] width 30 height 24
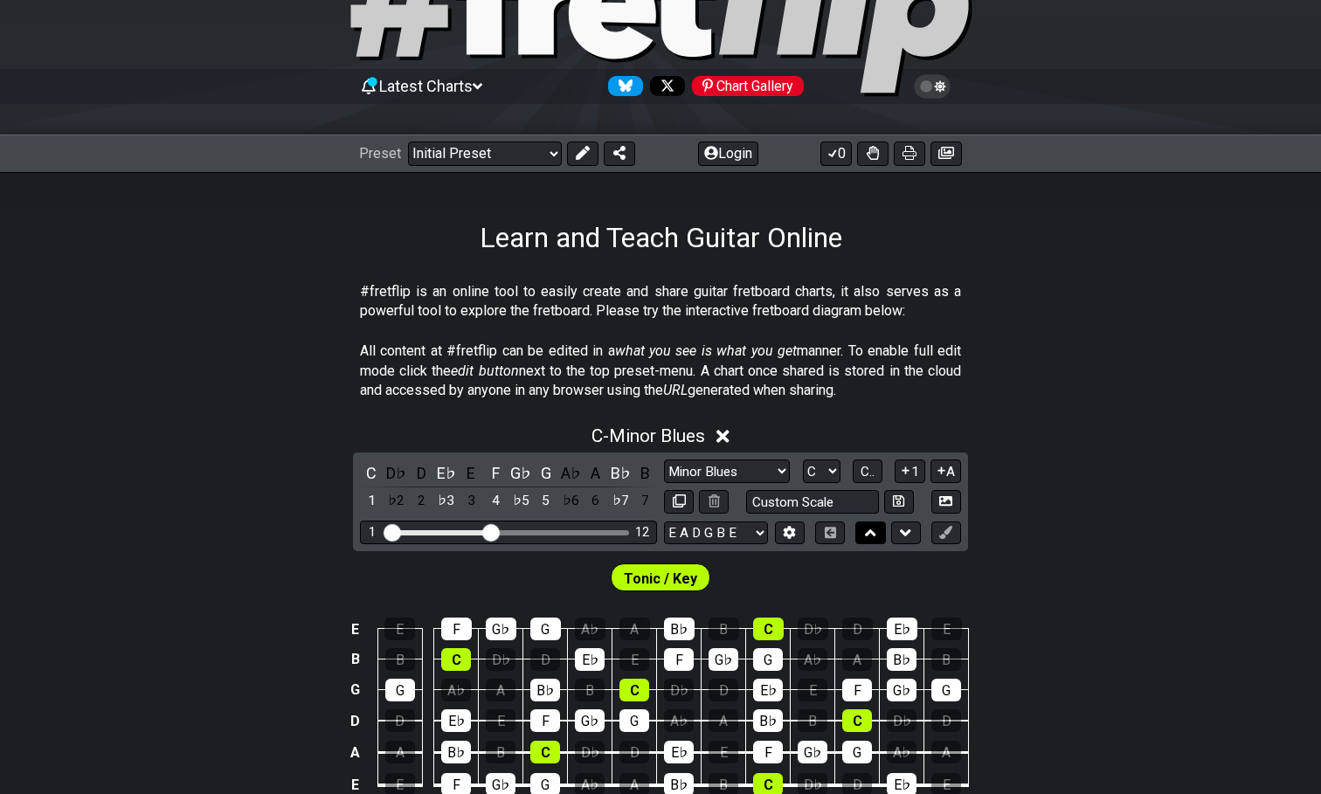
click at [863, 533] on button at bounding box center [870, 534] width 30 height 24
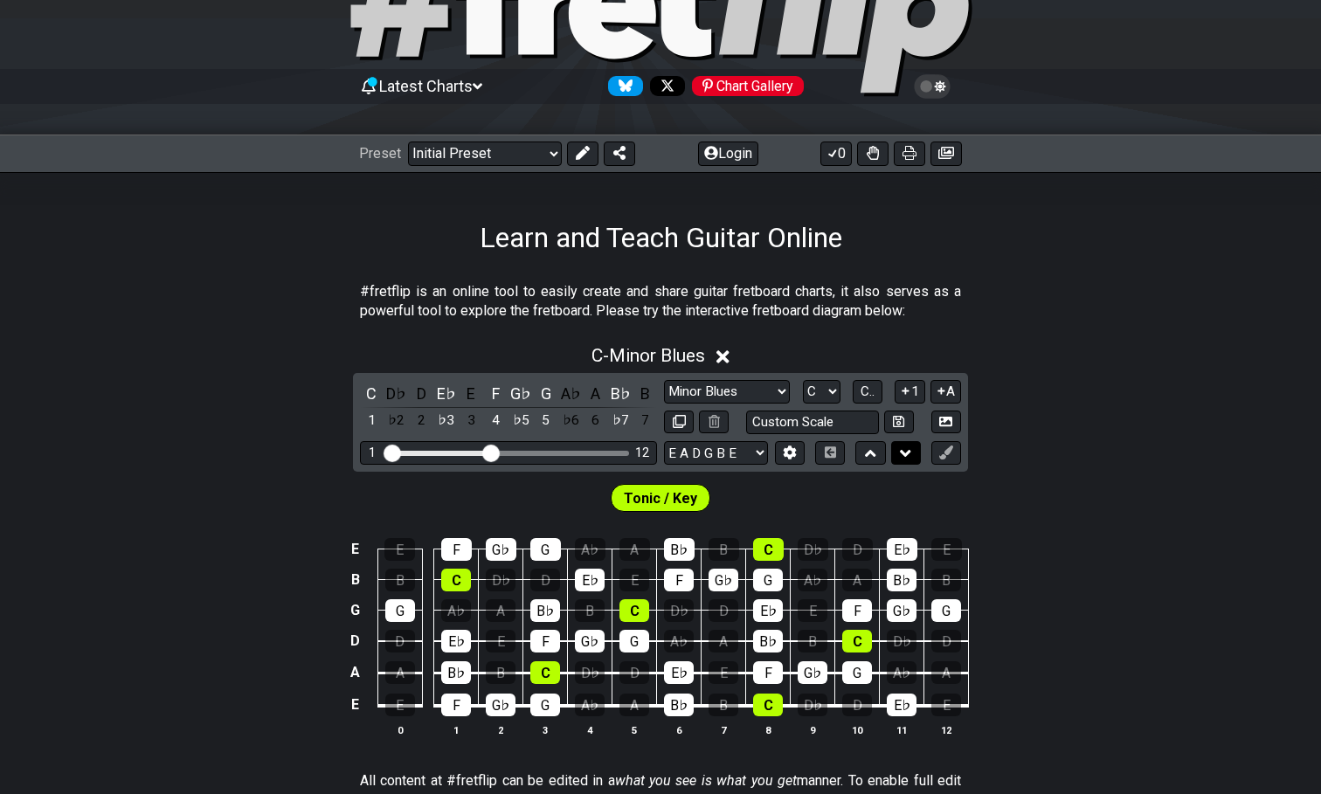
click at [907, 456] on icon at bounding box center [905, 453] width 11 height 17
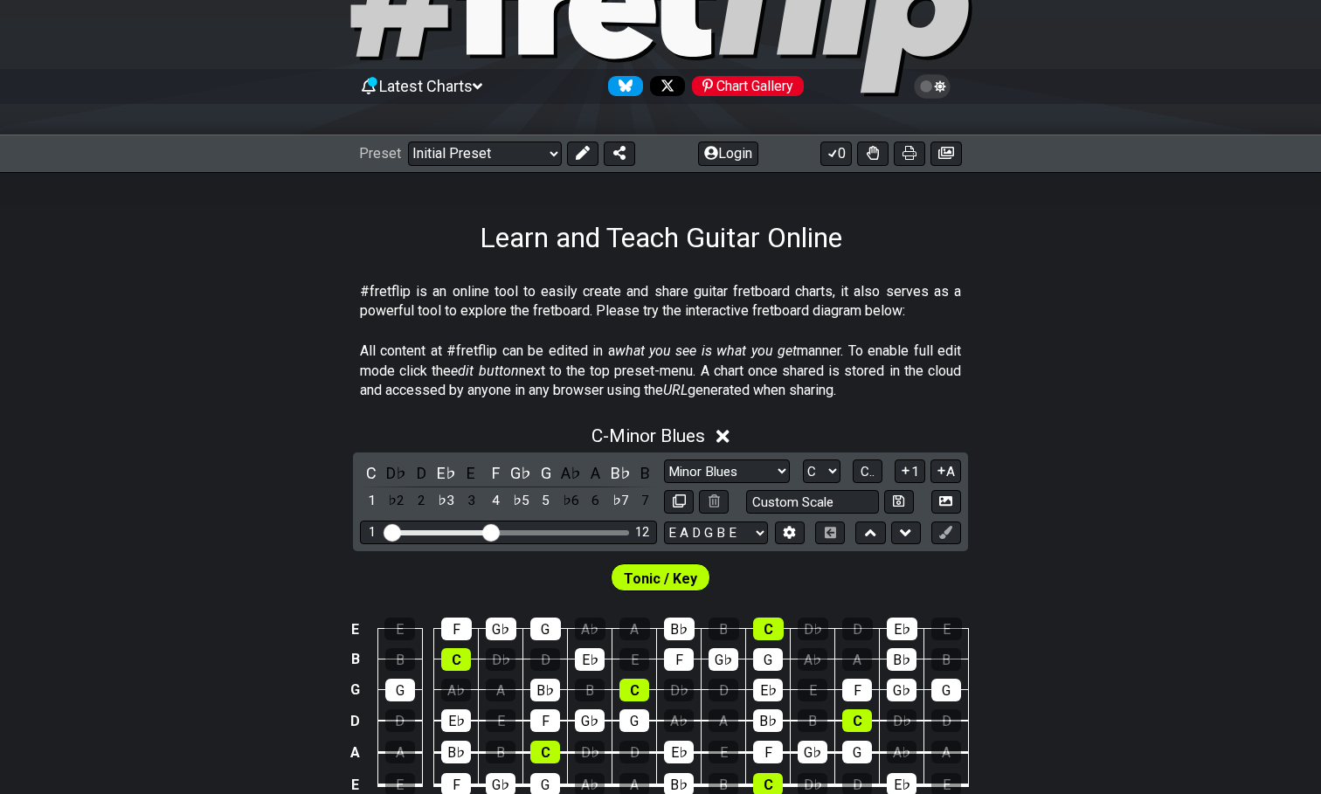
click at [537, 361] on p "All content at #fretflip can be edited in a what you see is what you get manner…" at bounding box center [660, 371] width 601 height 59
click at [560, 338] on div "All content at #fretflip can be edited in a what you see is what you get manner…" at bounding box center [660, 375] width 601 height 80
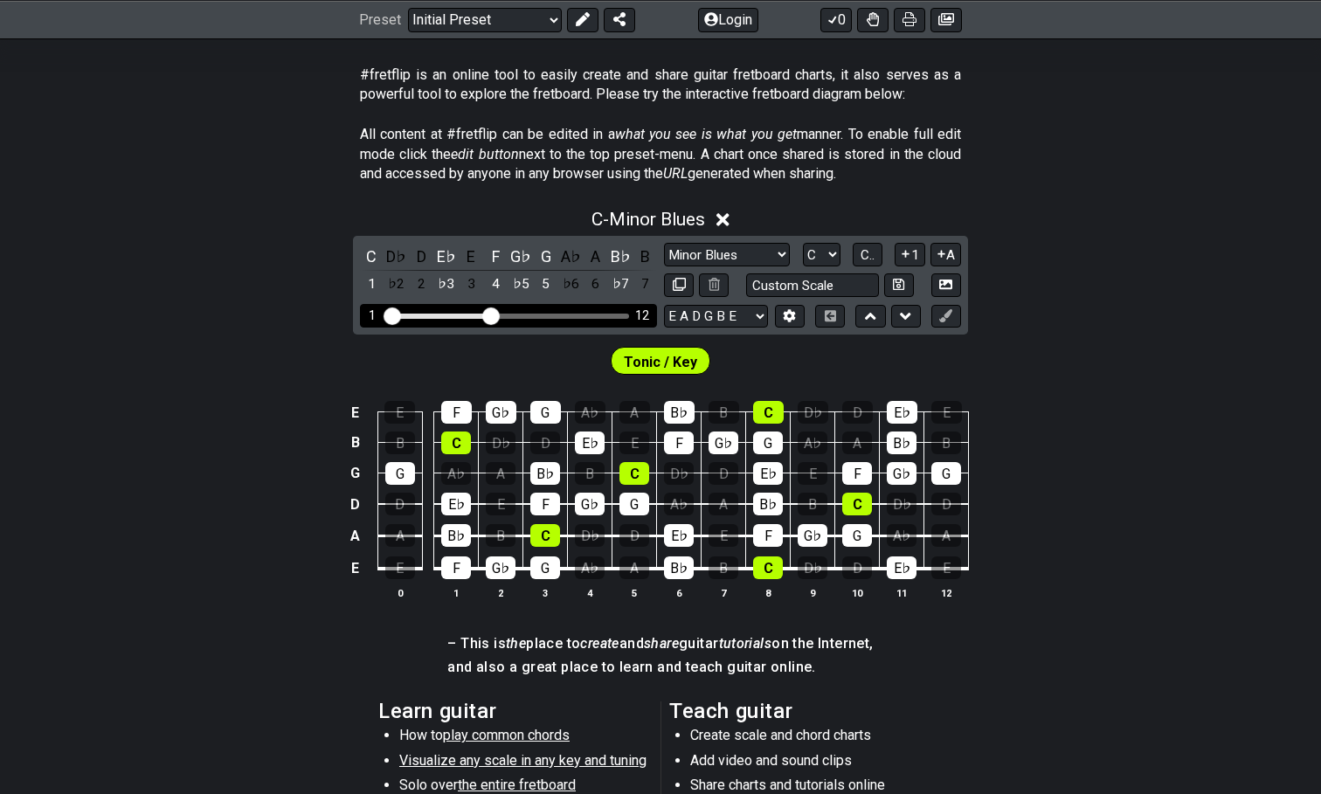
scroll to position [332, 0]
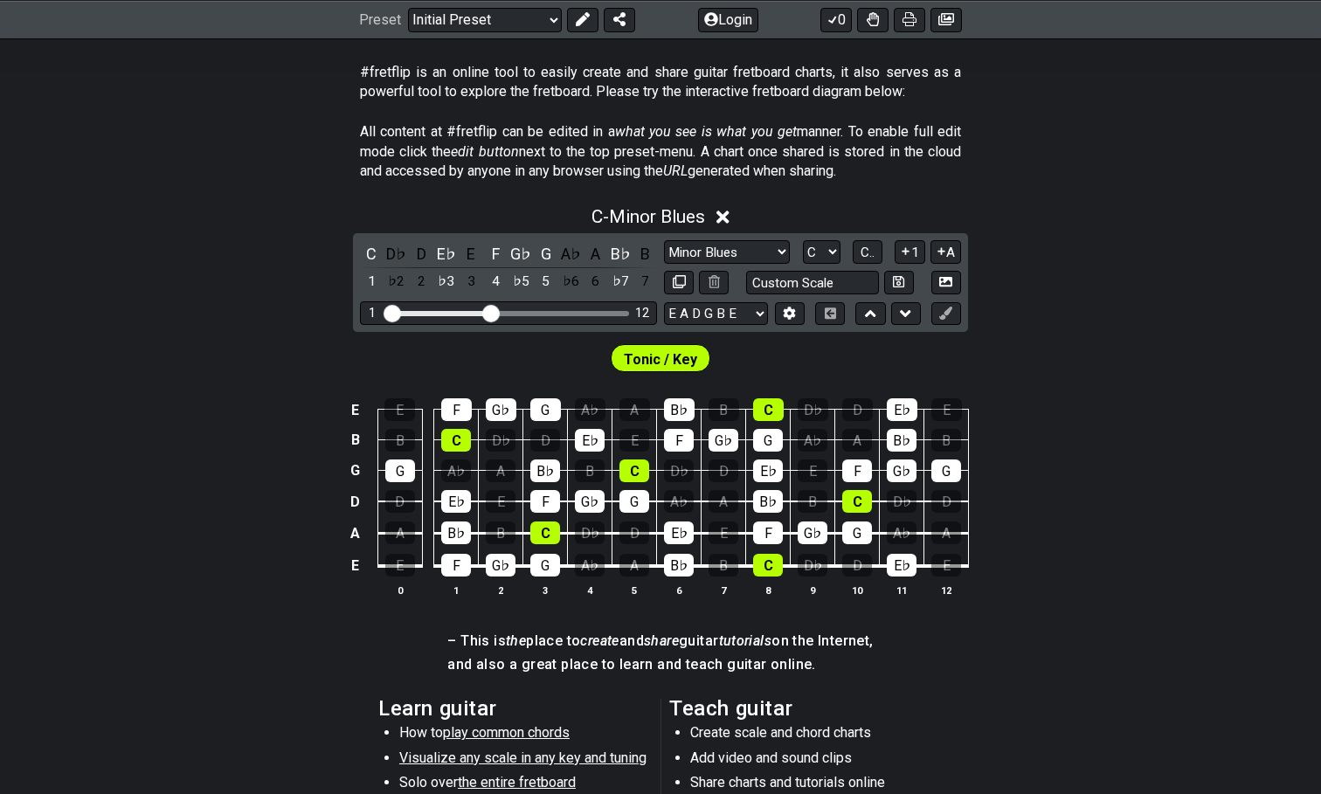
click at [723, 217] on icon at bounding box center [722, 217] width 13 height 18
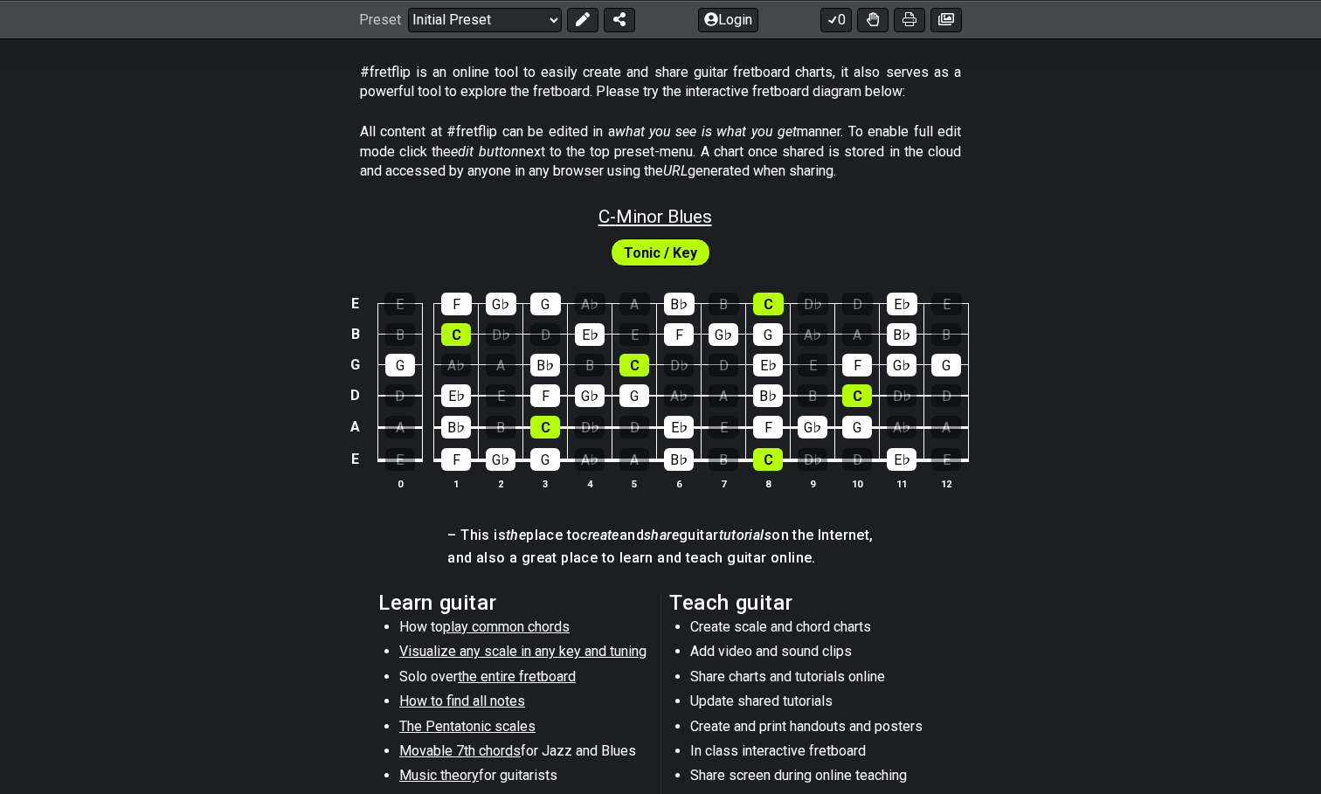
click at [691, 224] on span "C - Minor Blues" at bounding box center [656, 216] width 114 height 21
select select "Minor Blues"
select select "C"
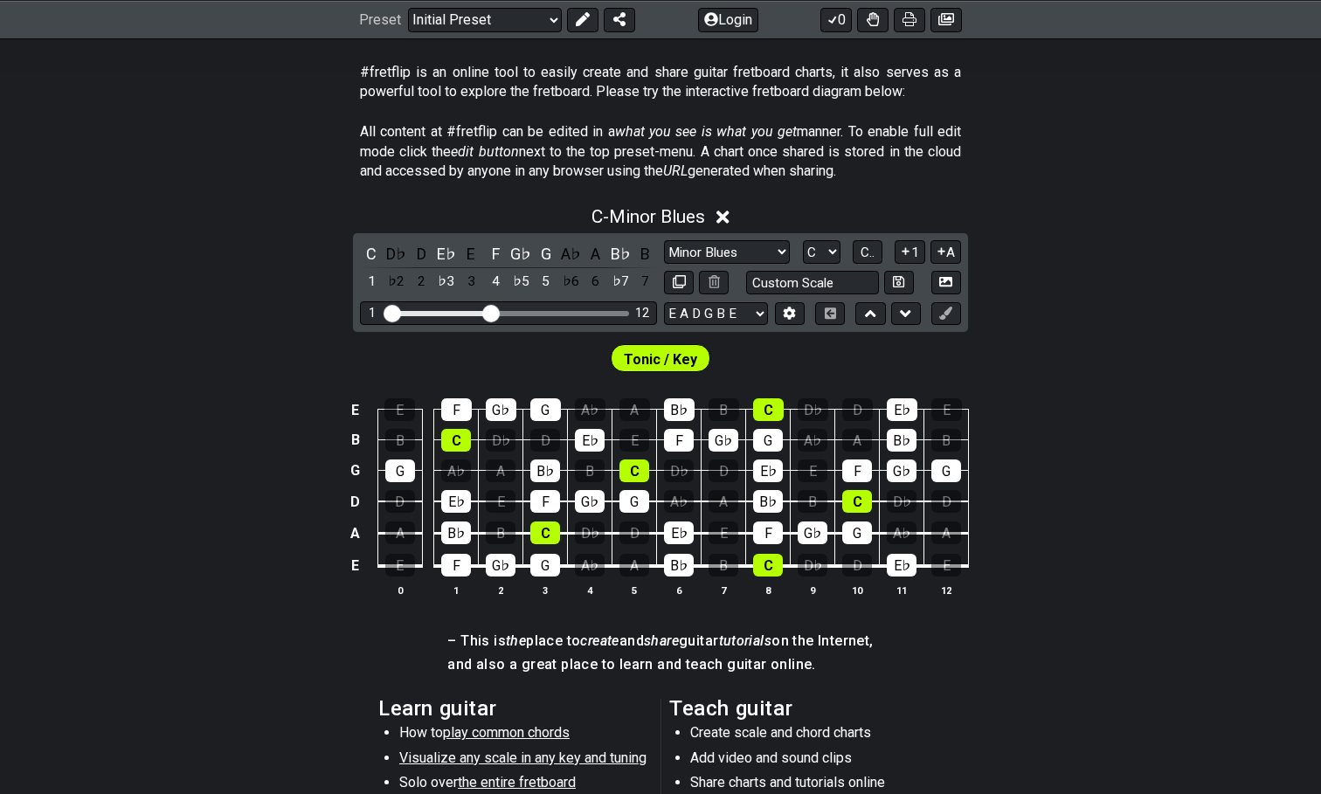
click at [718, 218] on div "C - Minor Blues" at bounding box center [660, 212] width 1321 height 32
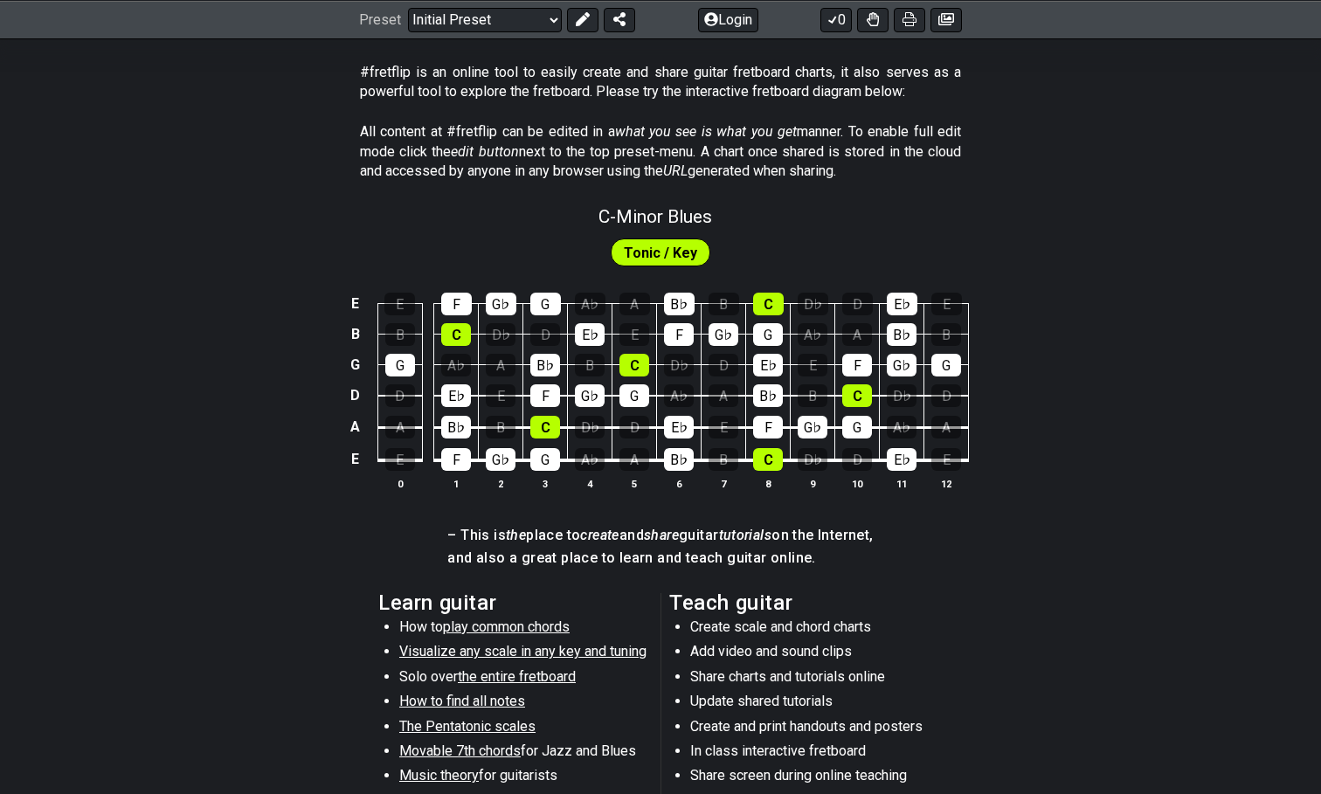
click at [668, 270] on div "E E F G♭ G A♭ A B♭ B C D♭ D E♭ E B B C D♭ D E♭ E F G♭ G A♭ A B♭ B G G A♭ A B♭ B…" at bounding box center [660, 393] width 1321 height 246
click at [659, 263] on span "Tonic / Key" at bounding box center [660, 252] width 73 height 25
click at [657, 258] on span "Tonic / Key" at bounding box center [660, 252] width 73 height 25
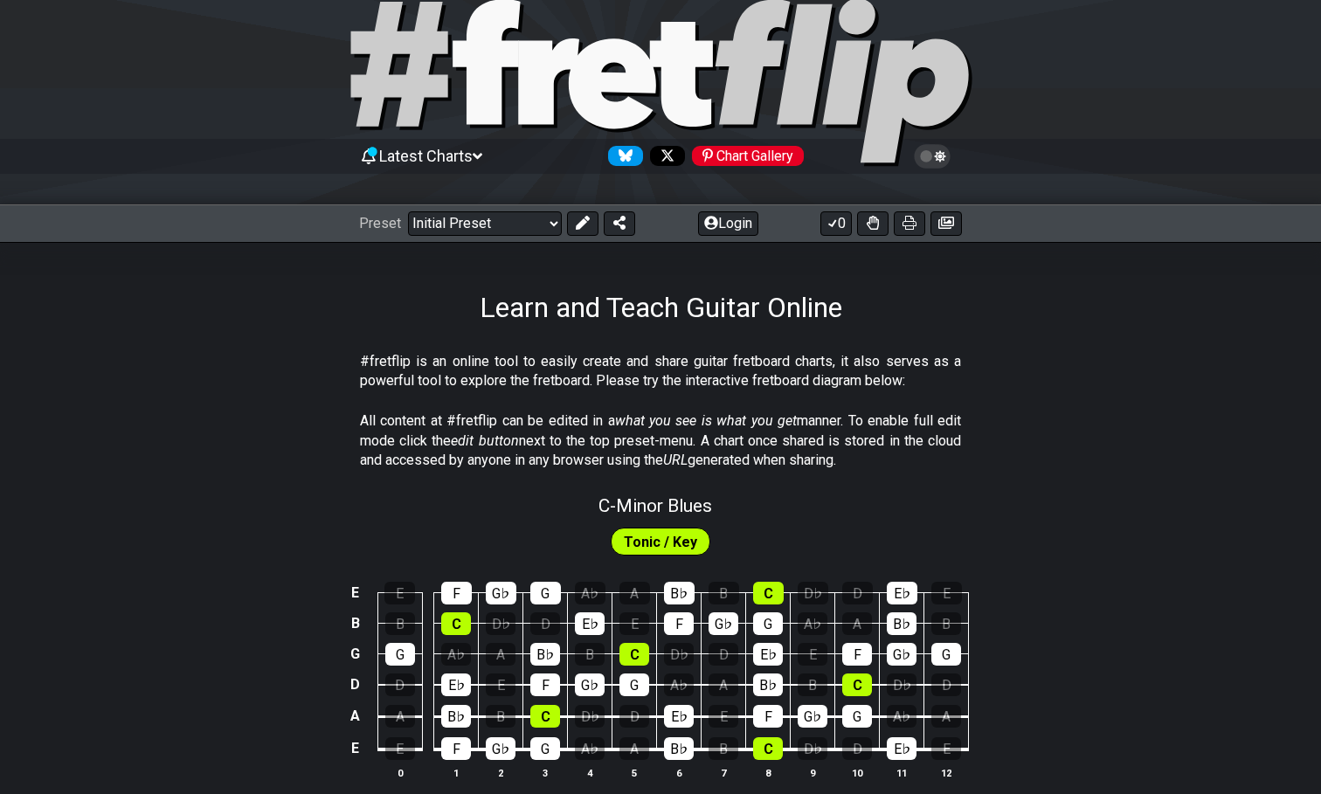
scroll to position [50, 0]
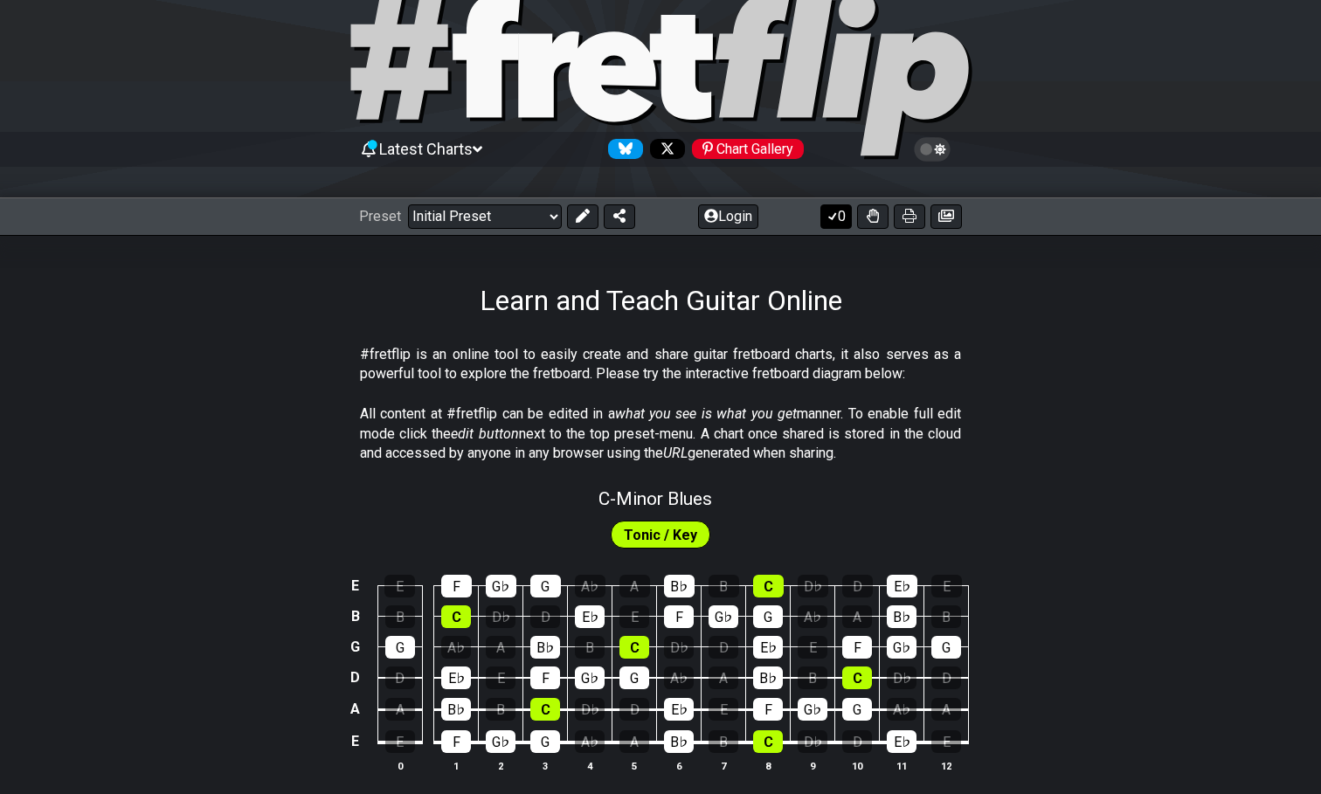
click at [836, 206] on button "0" at bounding box center [835, 216] width 31 height 24
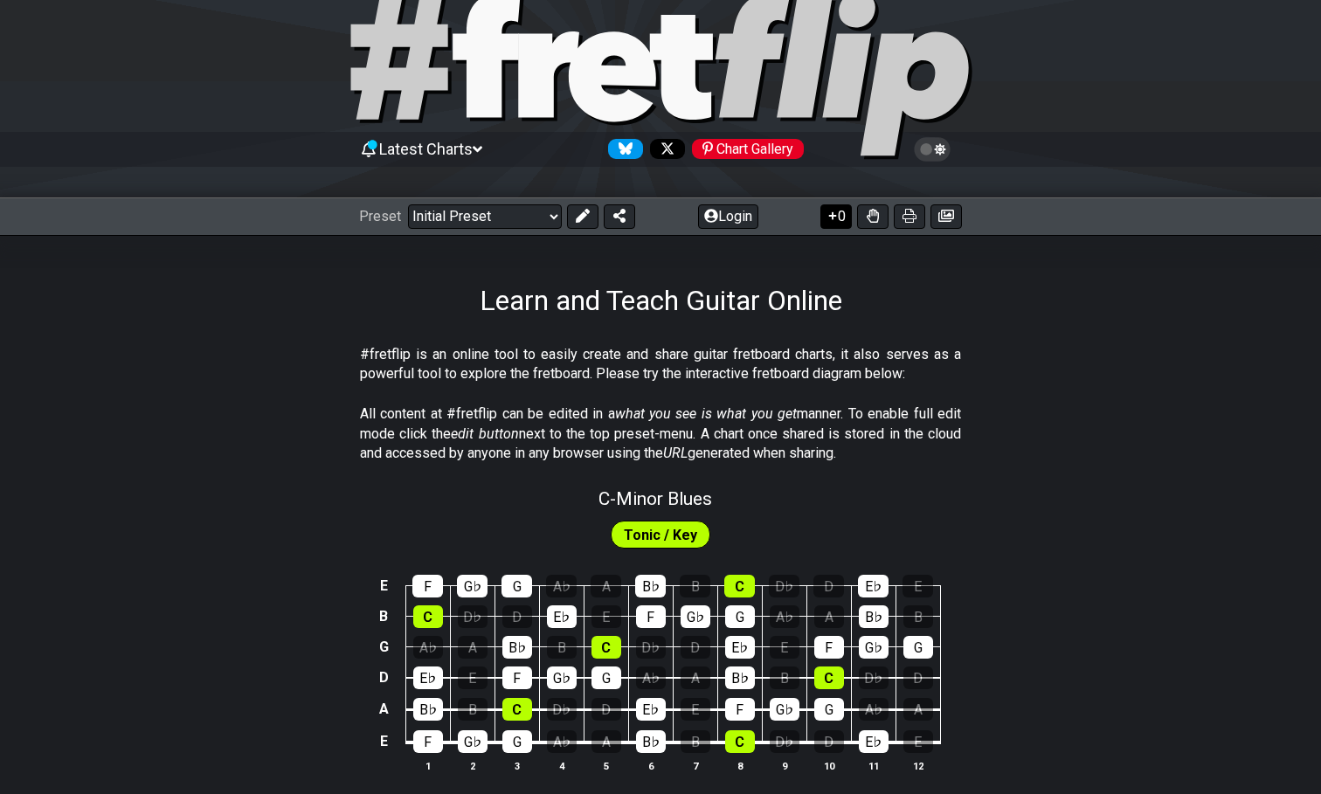
click at [836, 206] on button "0" at bounding box center [835, 216] width 31 height 24
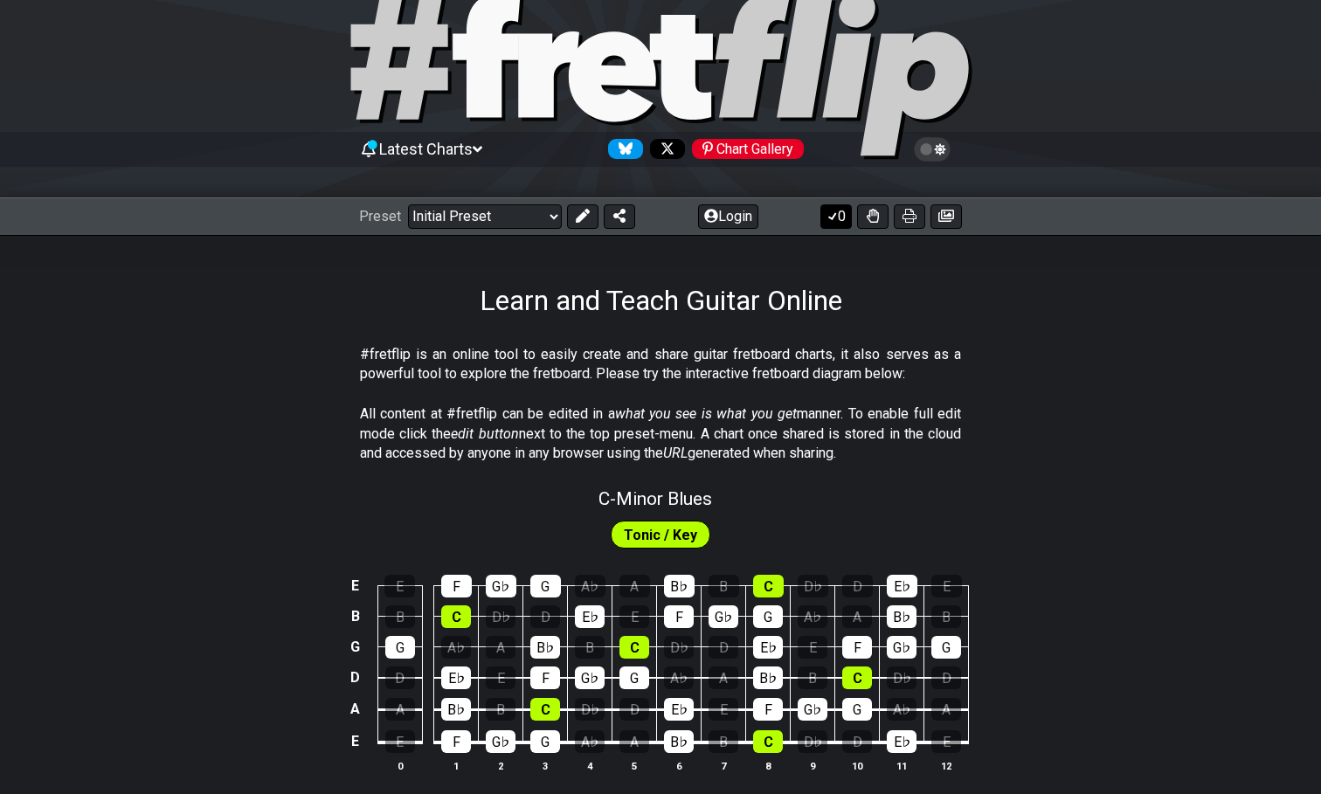
click at [836, 206] on button "0" at bounding box center [835, 216] width 31 height 24
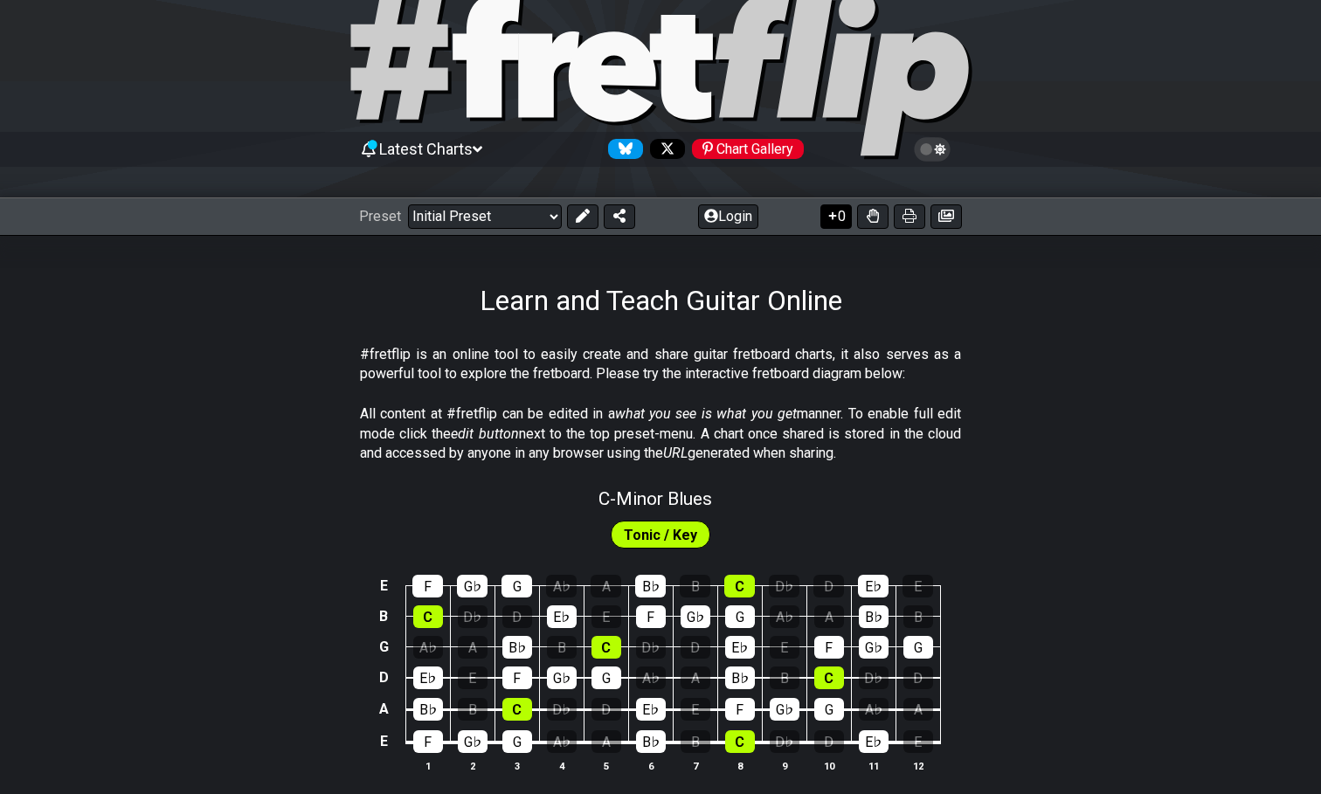
click at [836, 206] on button "0" at bounding box center [835, 216] width 31 height 24
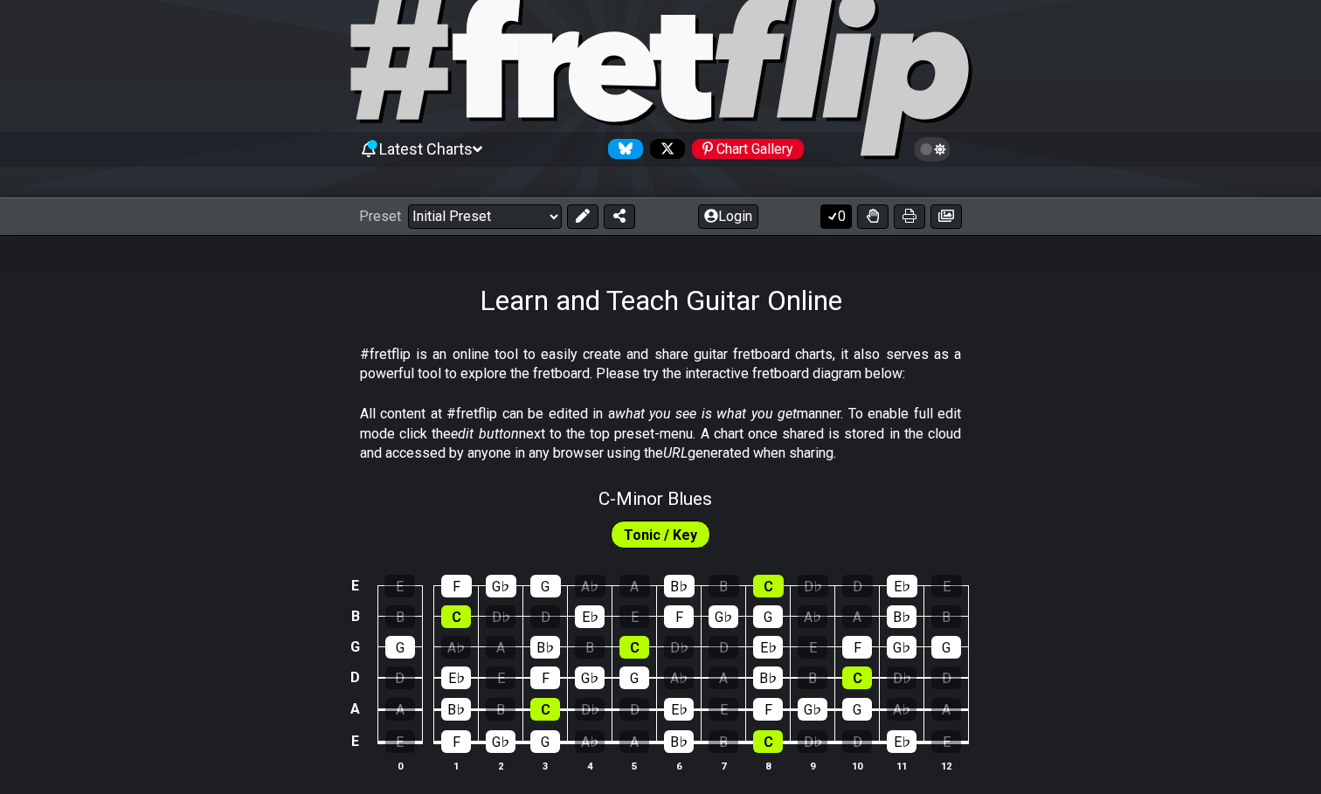
click at [841, 211] on button "0" at bounding box center [835, 216] width 31 height 24
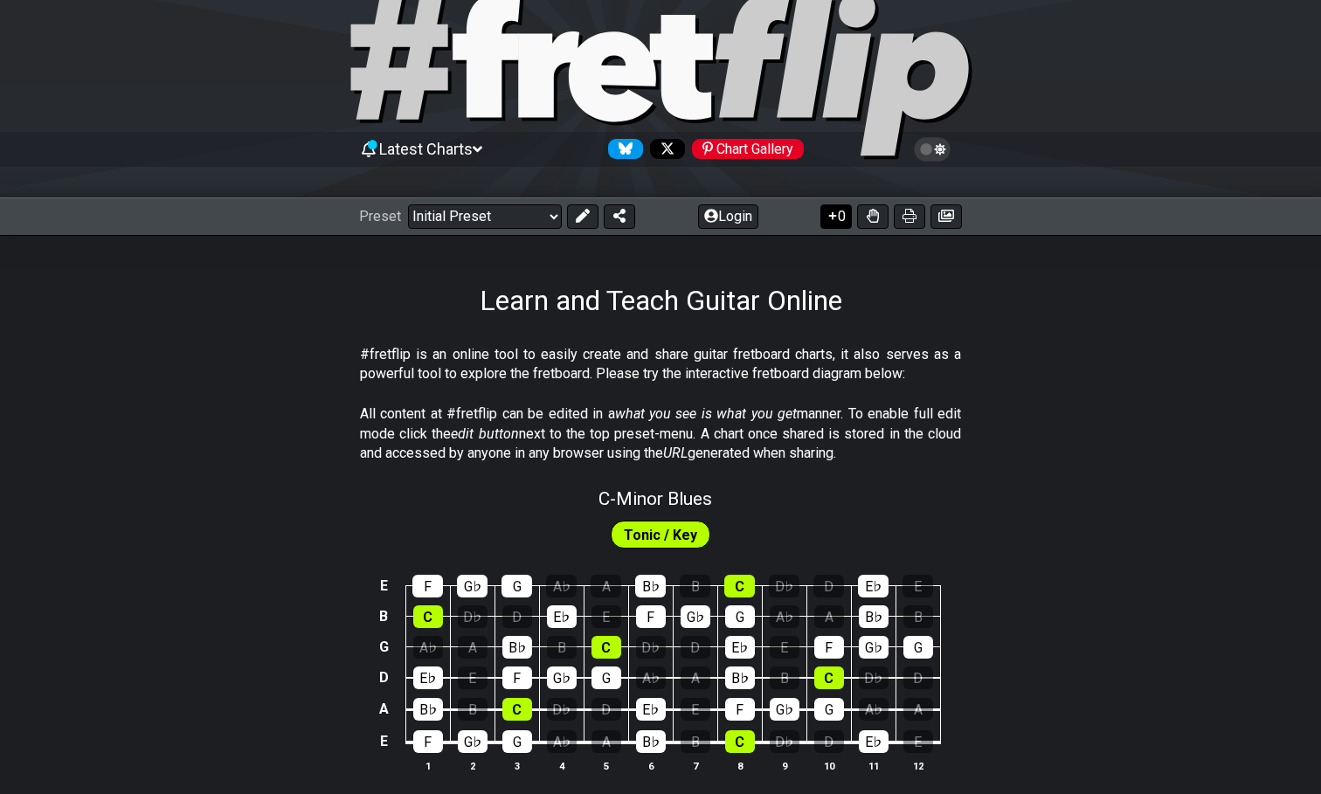
click at [841, 224] on button "0" at bounding box center [835, 216] width 31 height 24
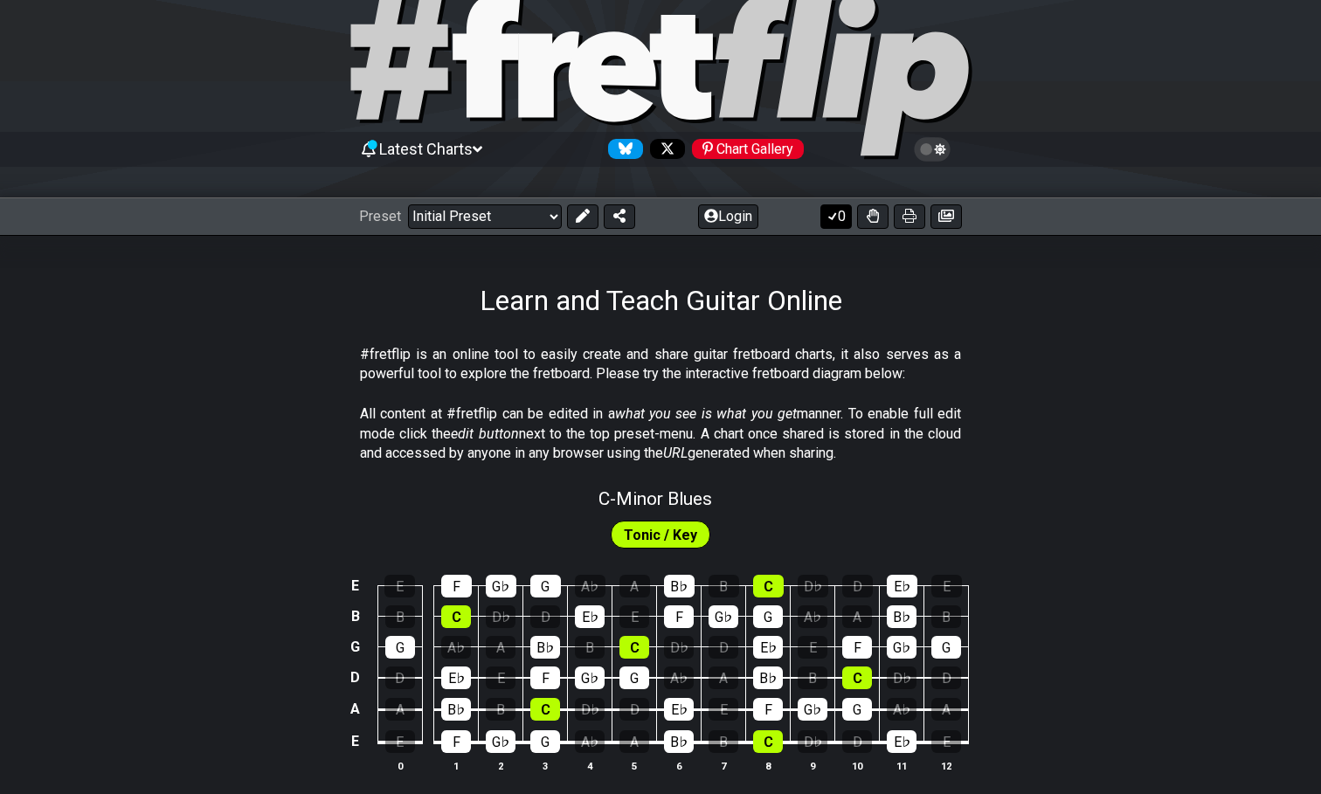
click at [841, 225] on button "0" at bounding box center [835, 216] width 31 height 24
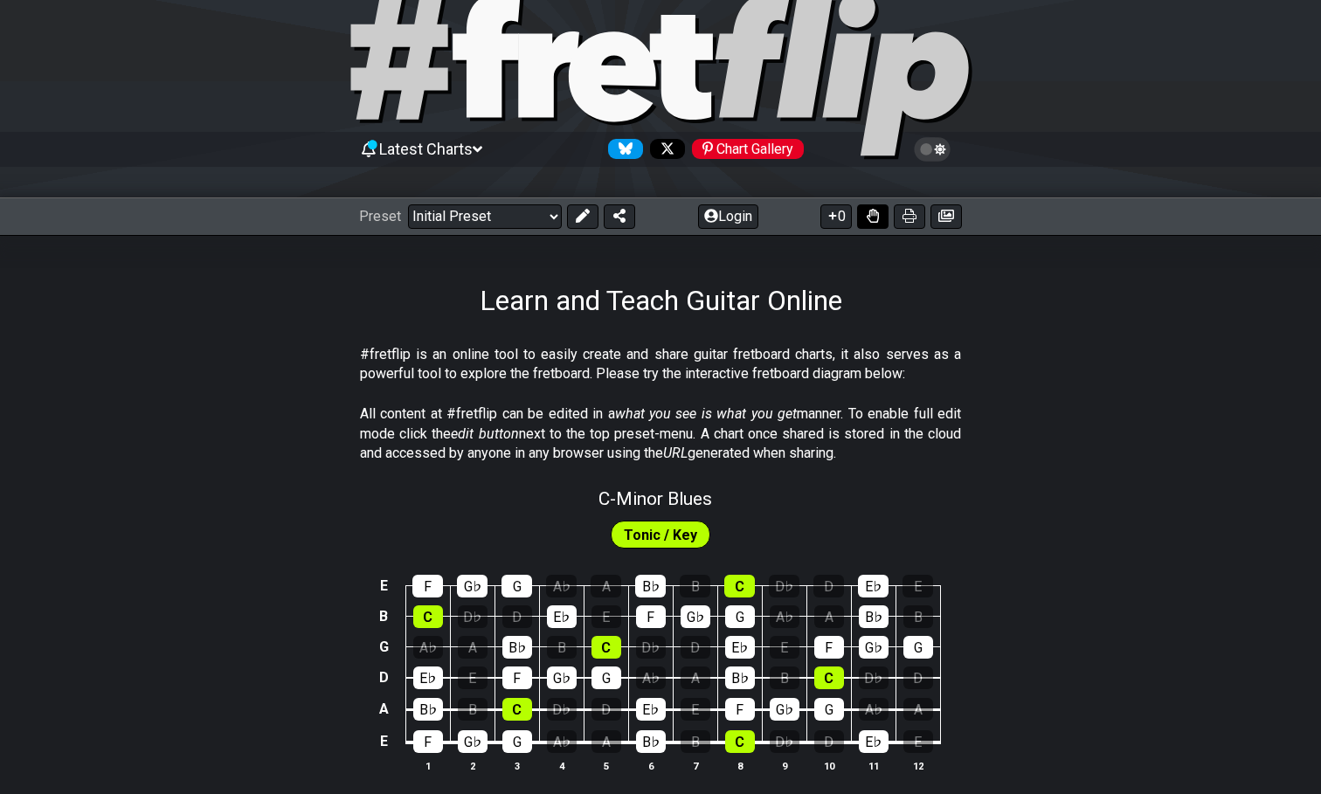
click at [876, 214] on icon at bounding box center [873, 216] width 12 height 14
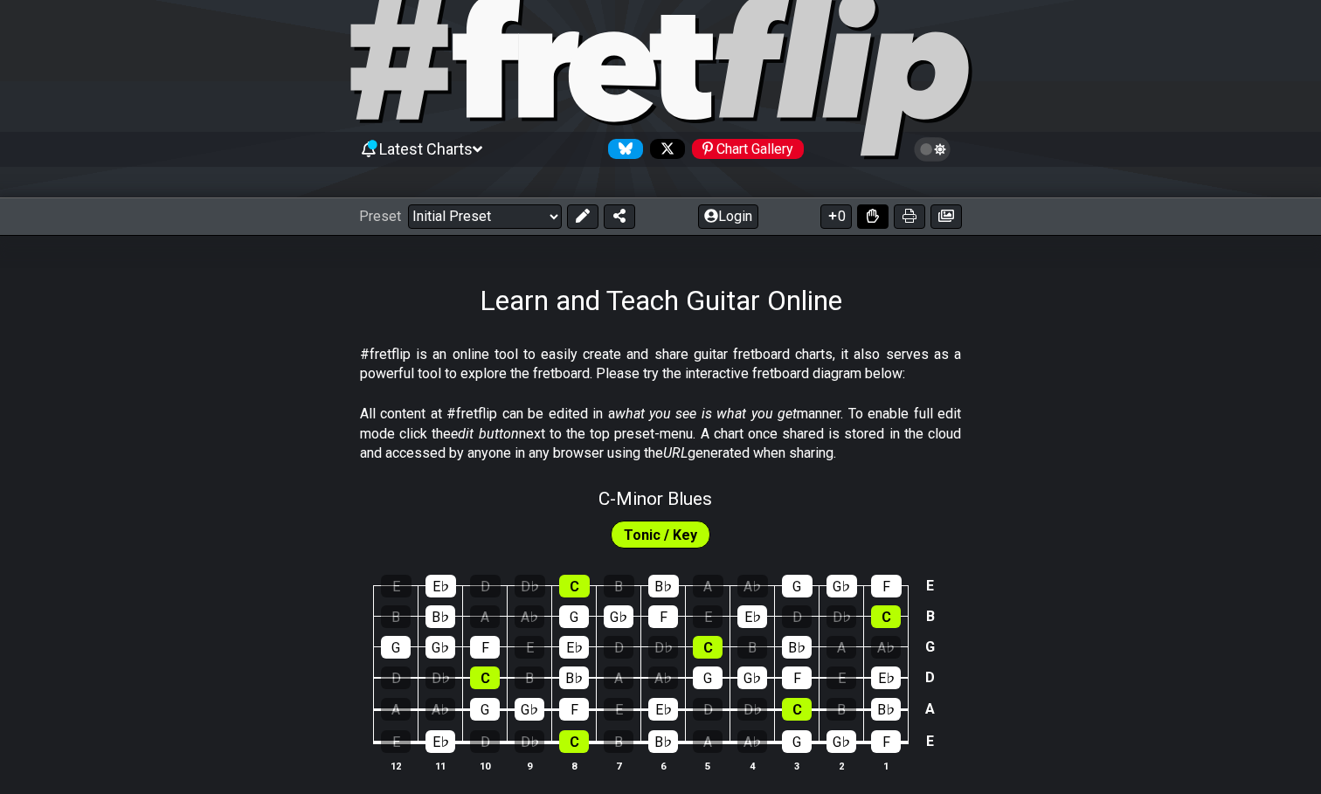
click at [876, 214] on icon at bounding box center [873, 216] width 12 height 14
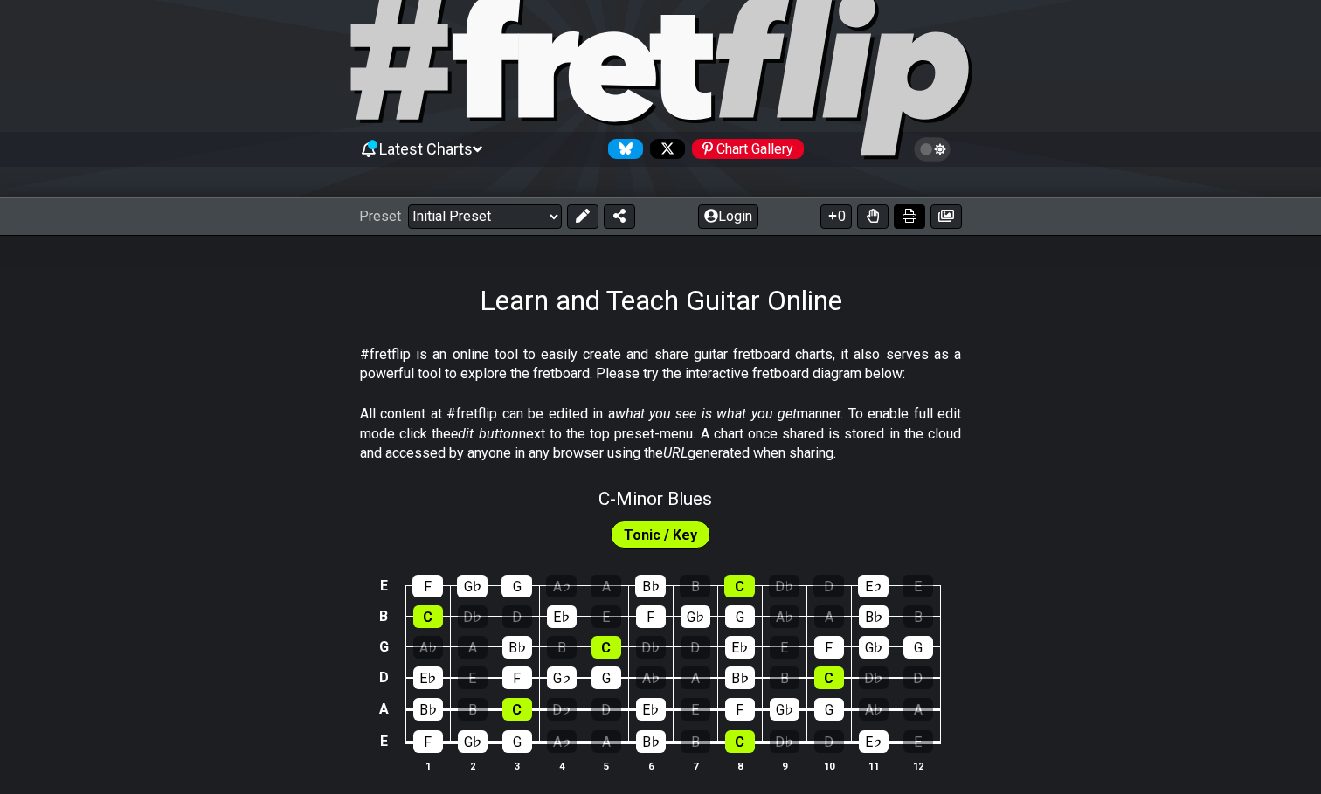
click at [909, 218] on icon at bounding box center [910, 216] width 14 height 14
click at [947, 211] on icon at bounding box center [946, 216] width 16 height 12
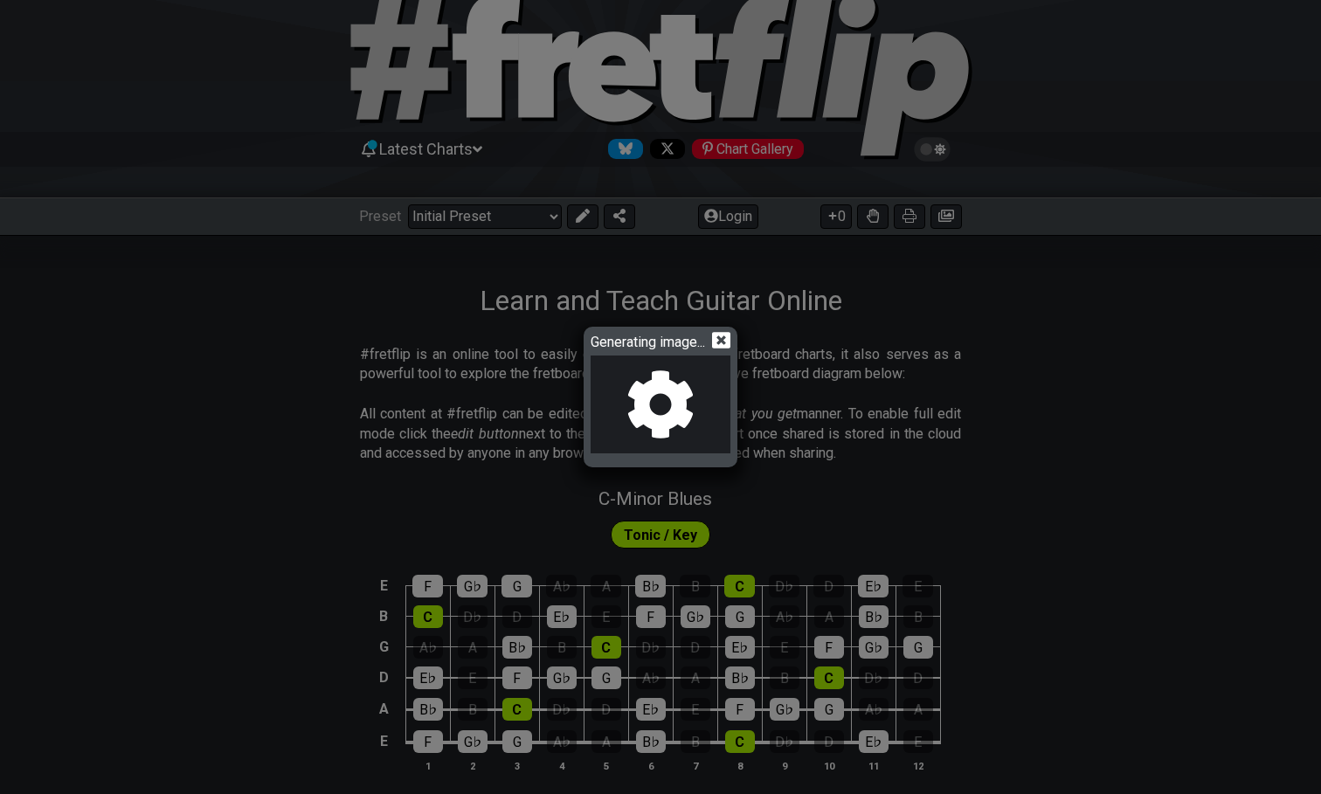
click at [730, 337] on icon at bounding box center [721, 340] width 18 height 17
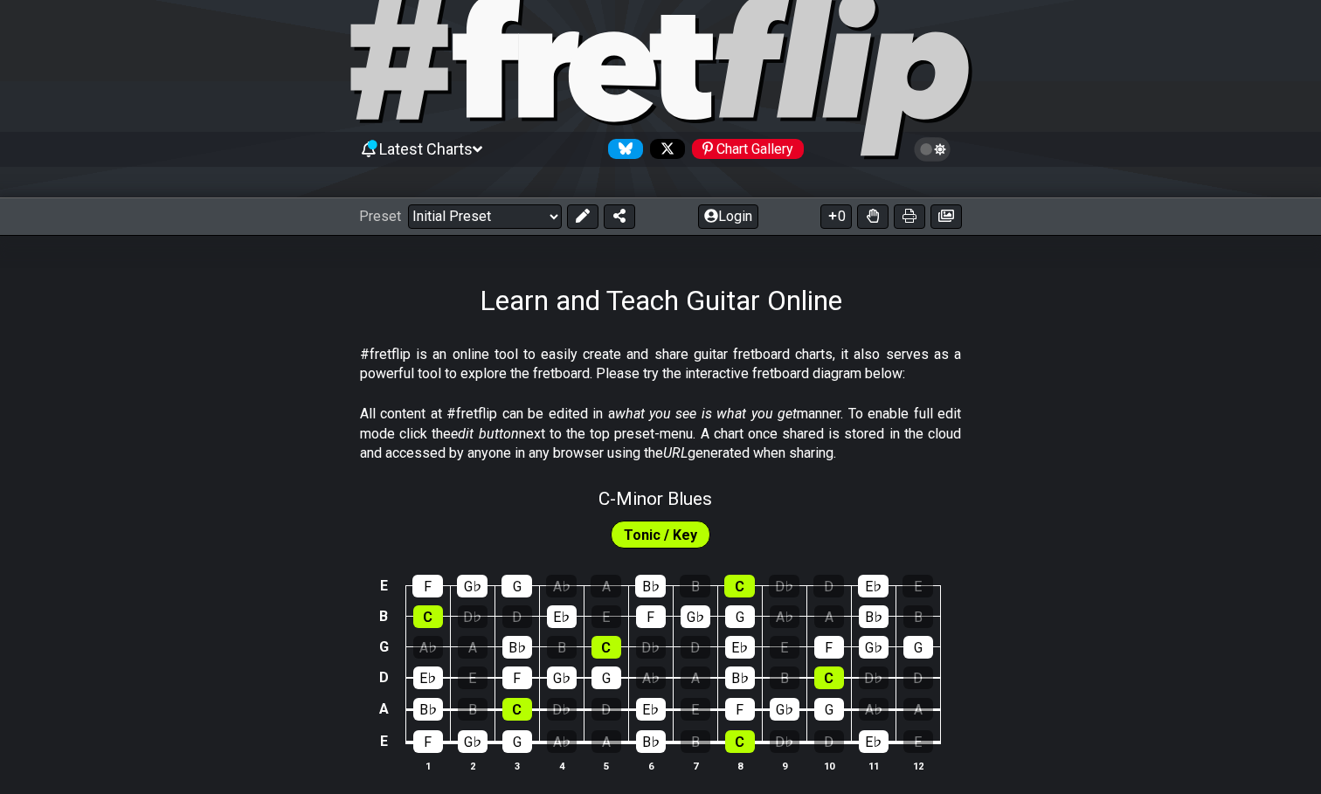
click at [466, 150] on span "Latest Charts" at bounding box center [425, 149] width 93 height 18
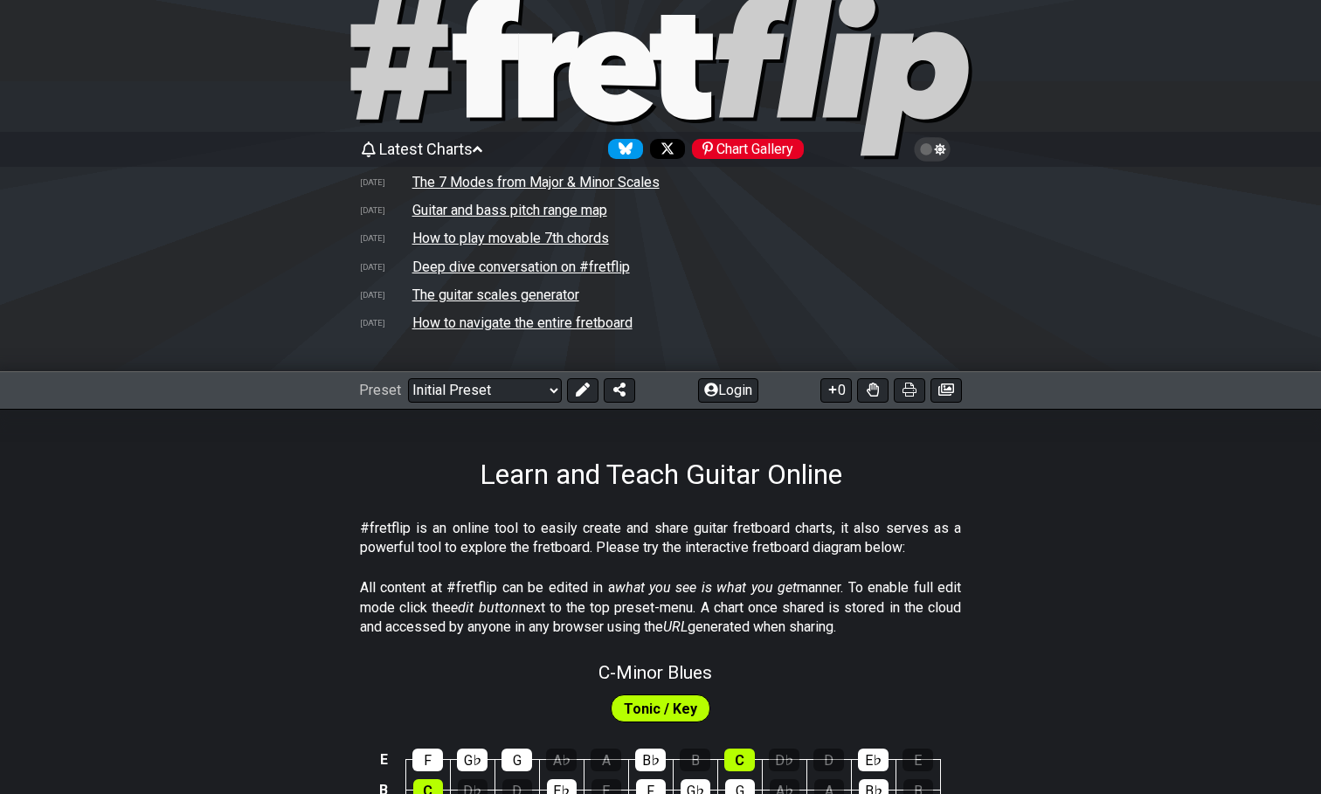
click at [466, 150] on span "Latest Charts" at bounding box center [425, 149] width 93 height 18
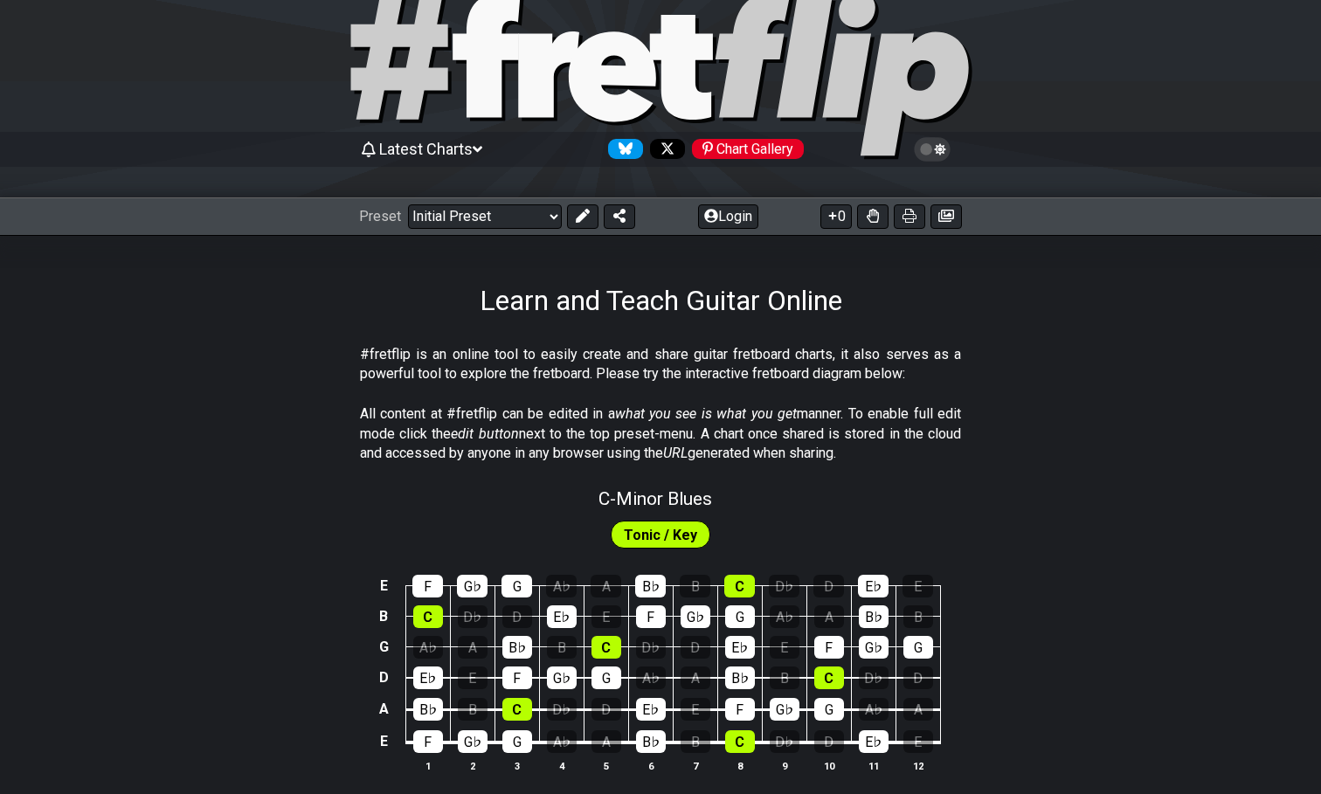
click at [920, 148] on icon at bounding box center [926, 149] width 12 height 12
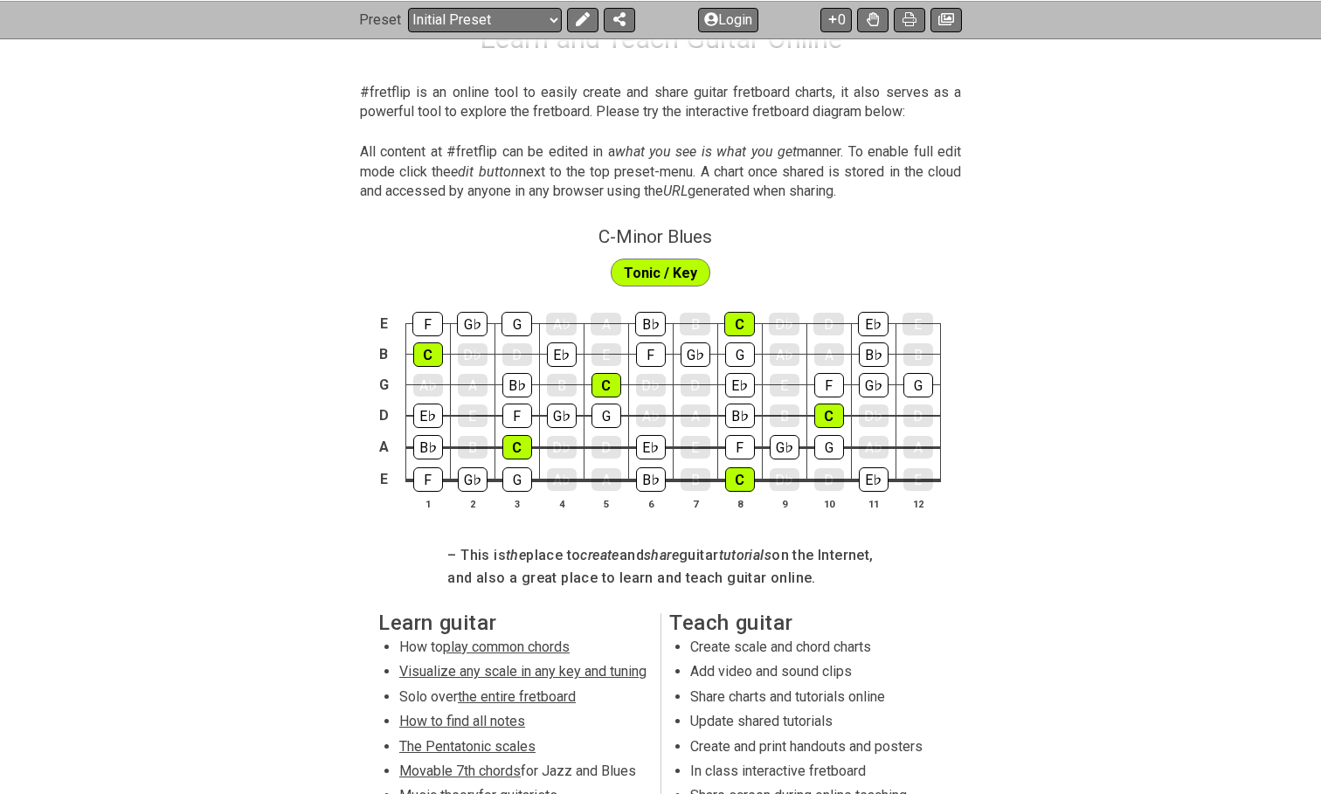
scroll to position [0, 0]
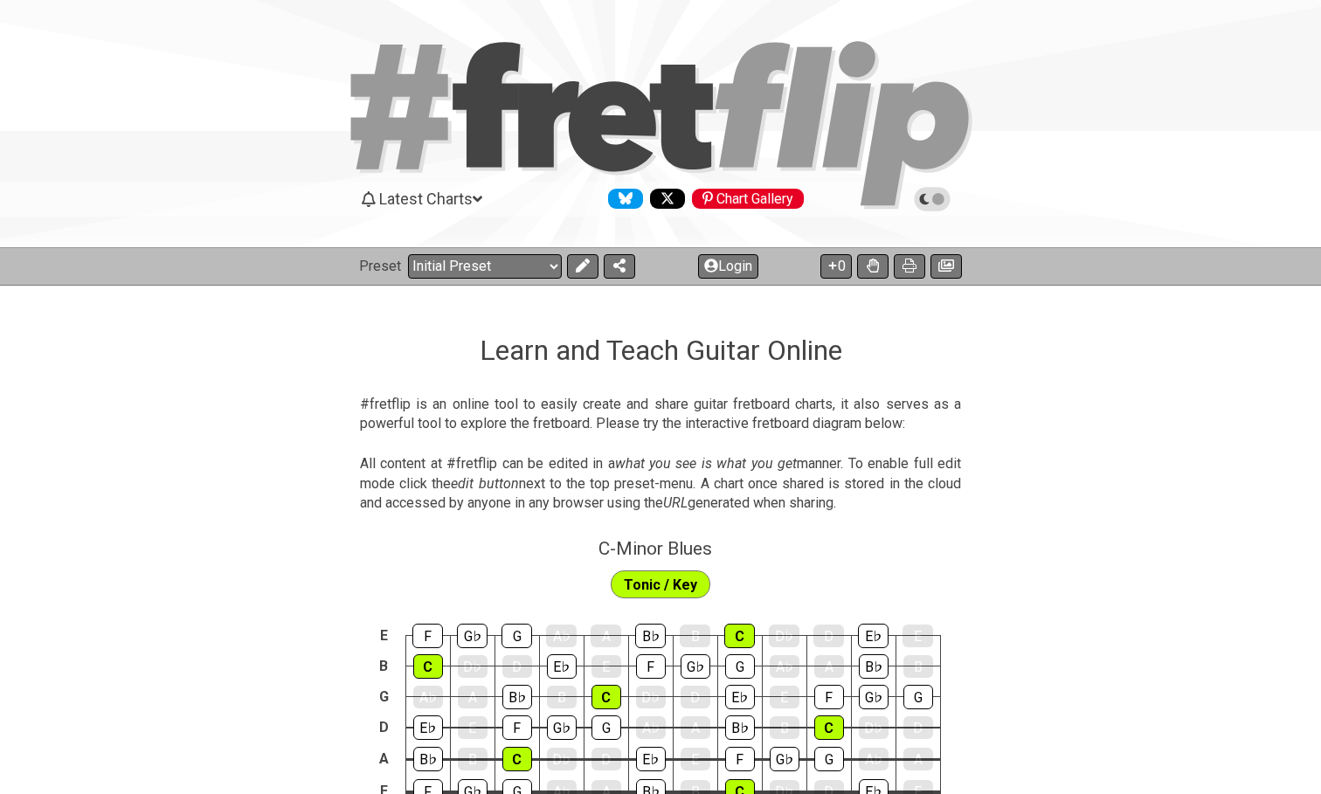
click at [928, 198] on icon at bounding box center [932, 199] width 16 height 16
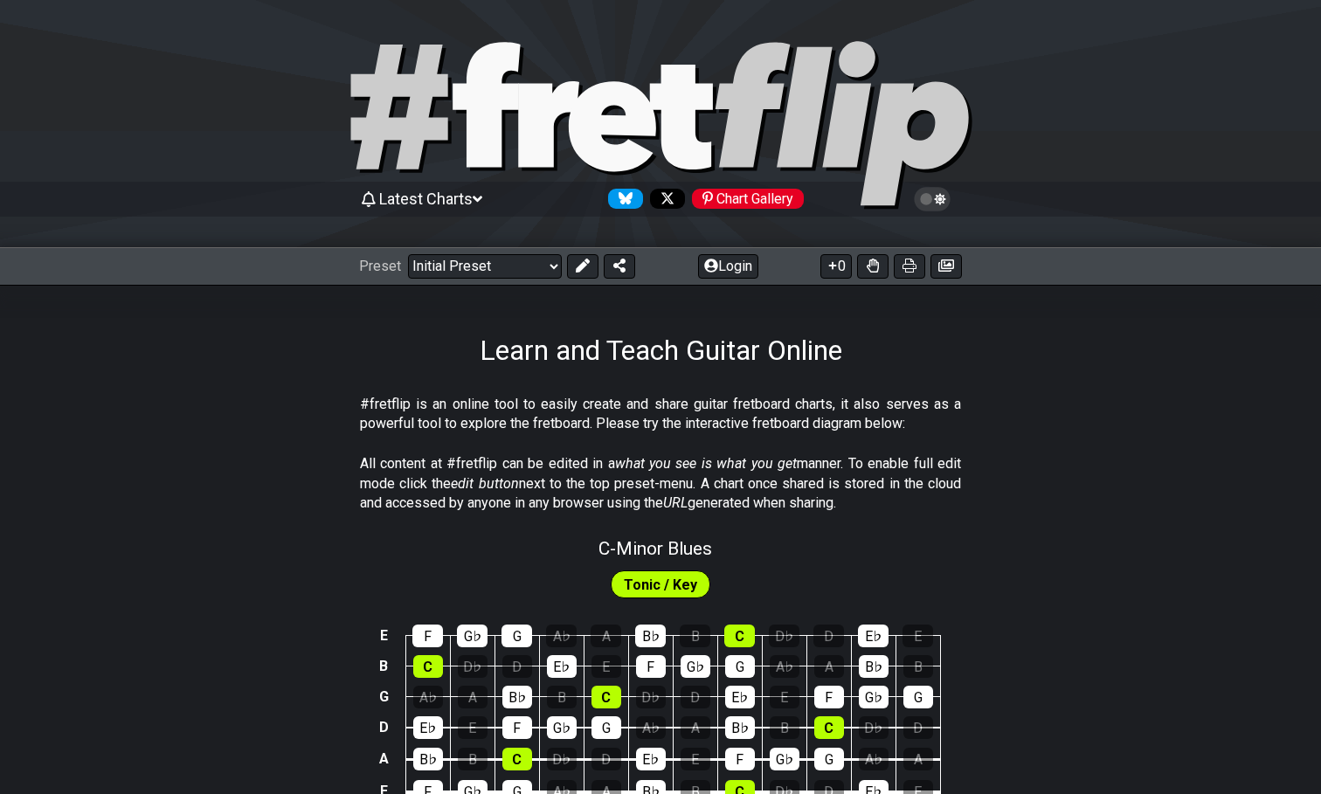
click at [939, 189] on icon at bounding box center [932, 199] width 37 height 24
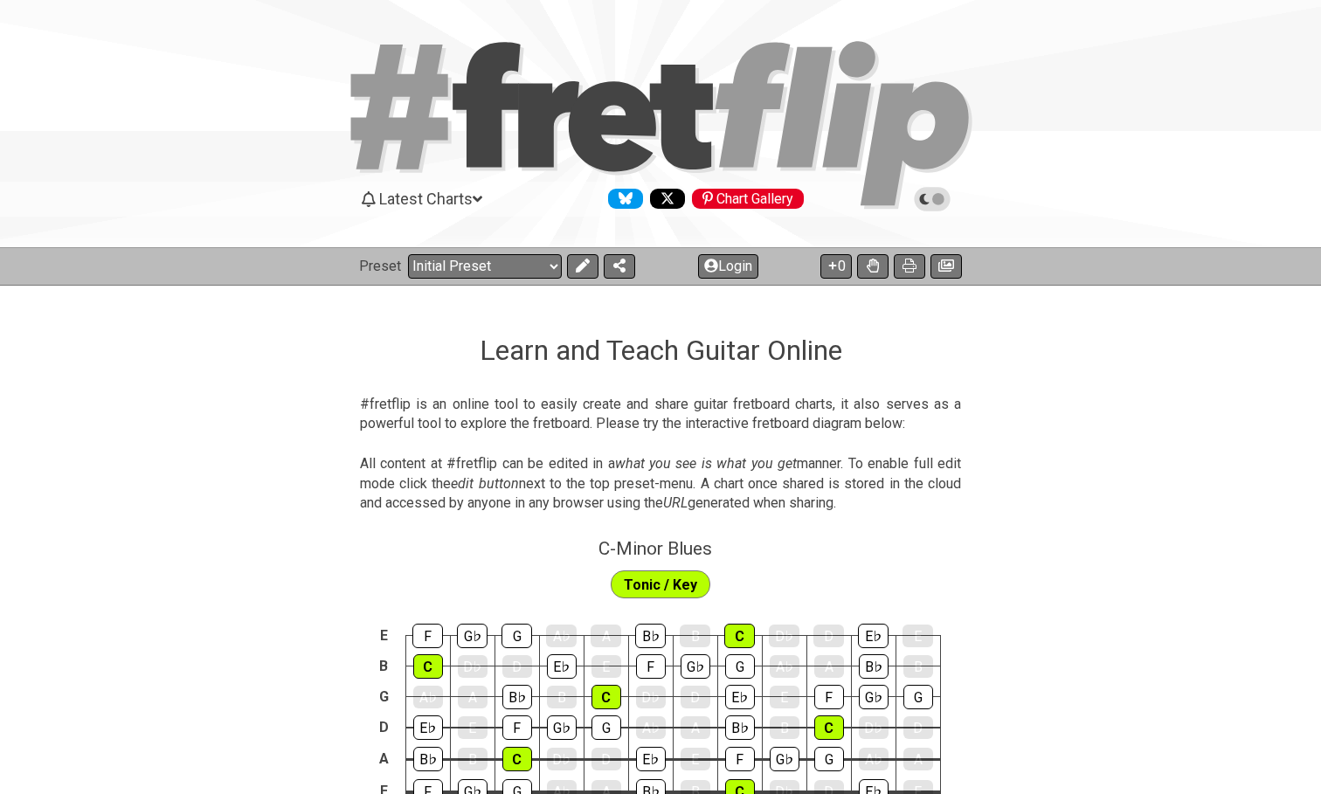
click at [939, 189] on icon at bounding box center [932, 199] width 37 height 24
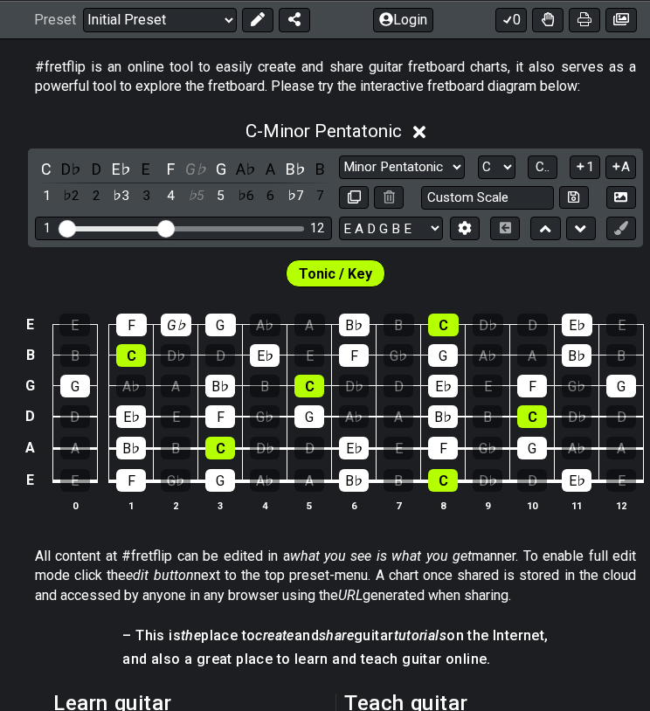
scroll to position [339, 0]
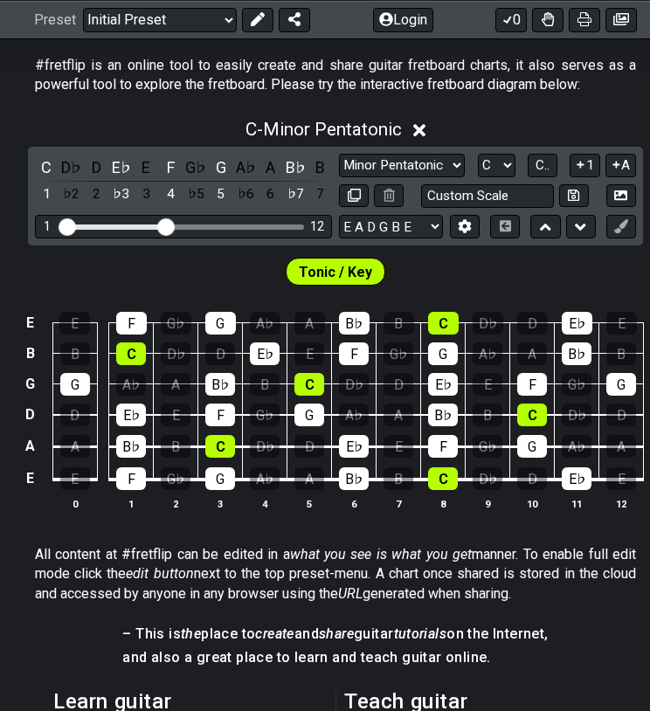
click at [171, 328] on div "G♭" at bounding box center [176, 323] width 31 height 23
drag, startPoint x: 177, startPoint y: 222, endPoint x: 189, endPoint y: 222, distance: 11.4
click at [189, 222] on div "1 12" at bounding box center [183, 227] width 297 height 24
click at [206, 231] on div "1 12" at bounding box center [183, 227] width 297 height 24
drag, startPoint x: 170, startPoint y: 228, endPoint x: 220, endPoint y: 228, distance: 49.8
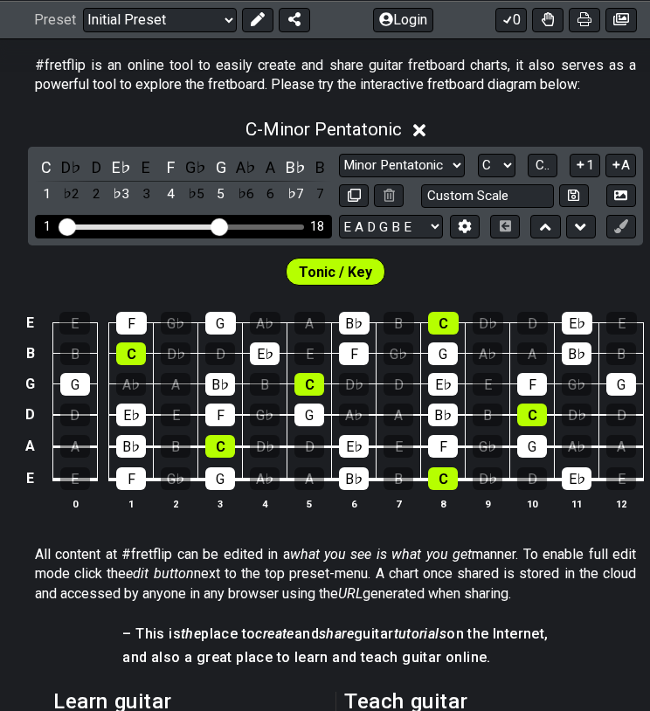
click at [220, 225] on input "Visible fret range" at bounding box center [183, 225] width 248 height 0
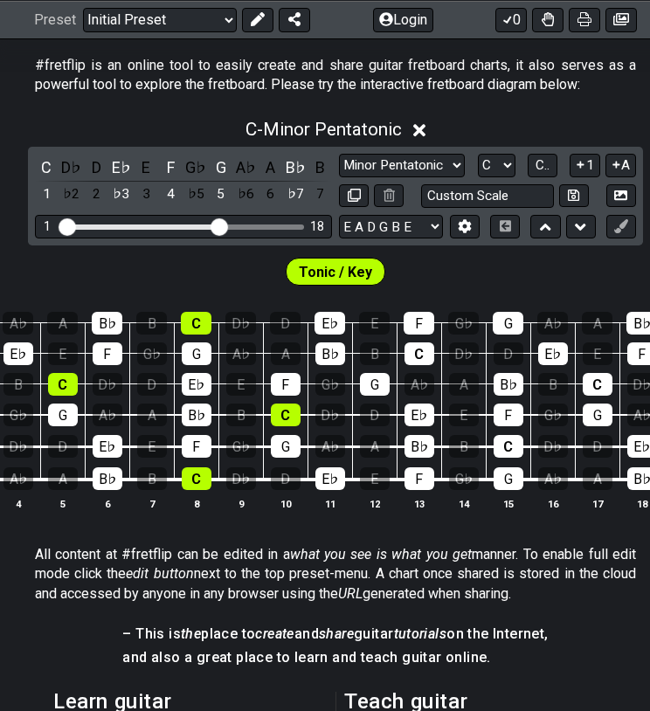
scroll to position [0, 0]
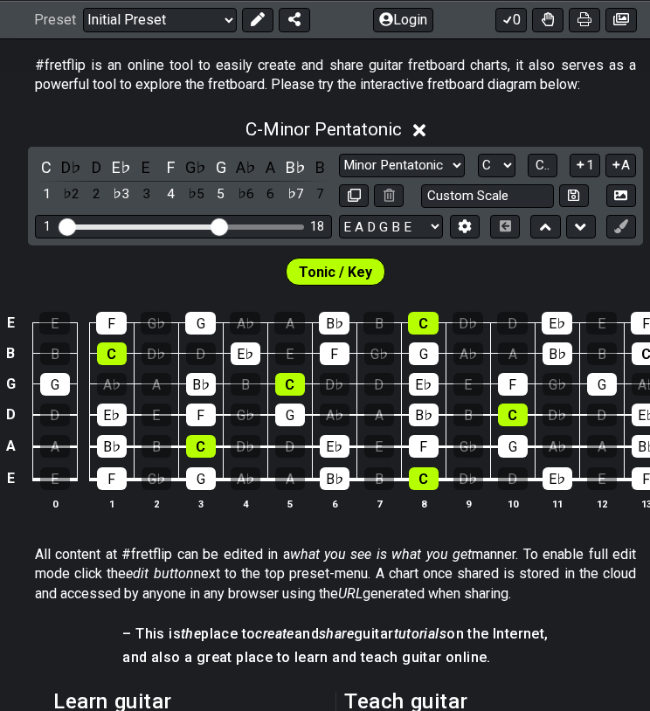
click at [394, 219] on select "E A D G B E E A D G B E E A D G B E B E A D F♯ B A D G C E A D A D G B E E♭ A♭ …" at bounding box center [391, 227] width 104 height 24
click at [516, 230] on button at bounding box center [505, 227] width 30 height 24
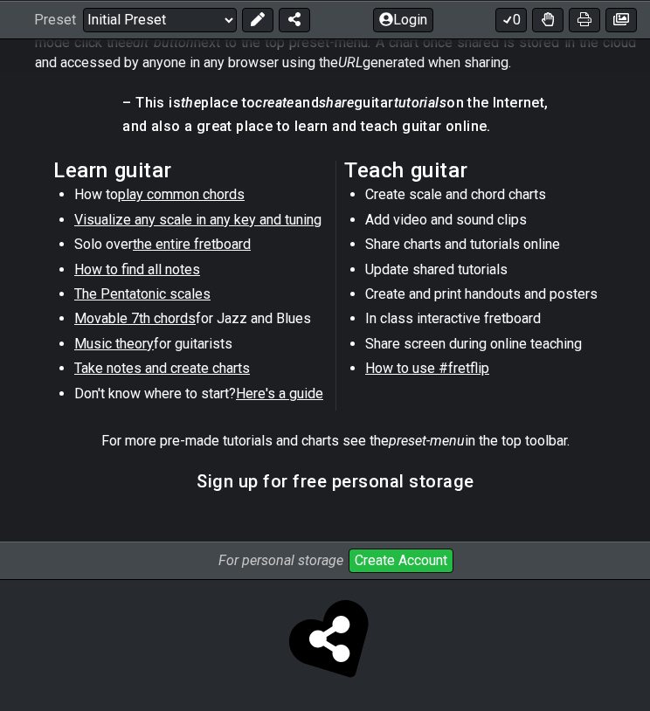
scroll to position [873, 0]
